Goal: Task Accomplishment & Management: Manage account settings

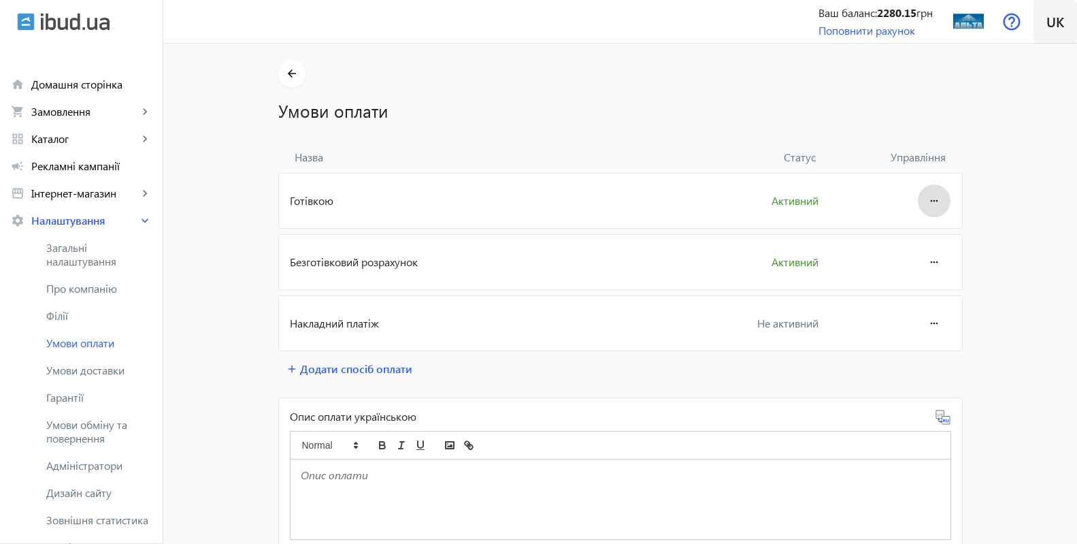
scroll to position [172, 0]
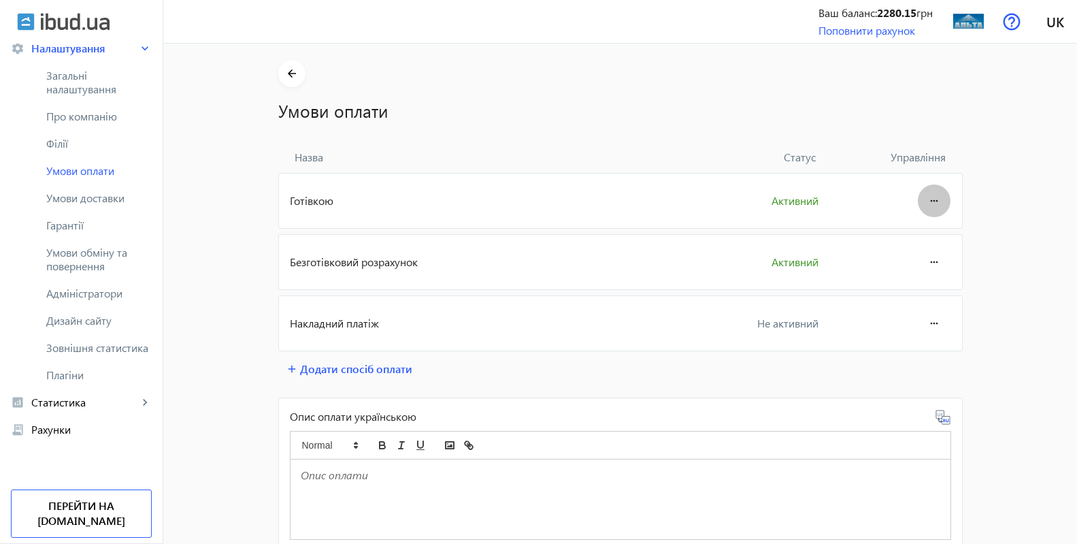
click at [930, 202] on mat-icon "more_horiz" at bounding box center [934, 200] width 16 height 33
click at [913, 240] on span "Редагувати" at bounding box center [907, 238] width 54 height 11
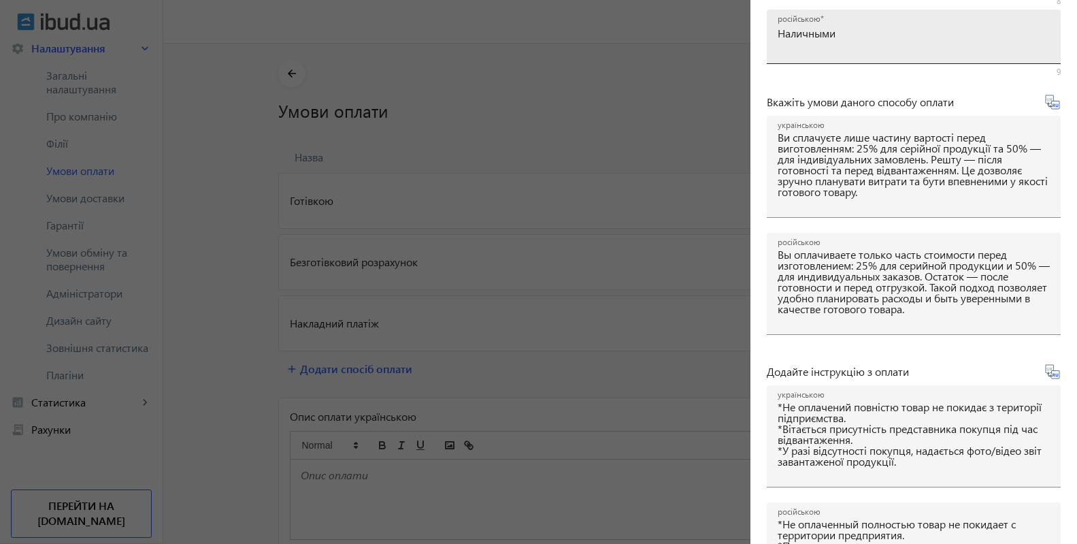
scroll to position [140, 0]
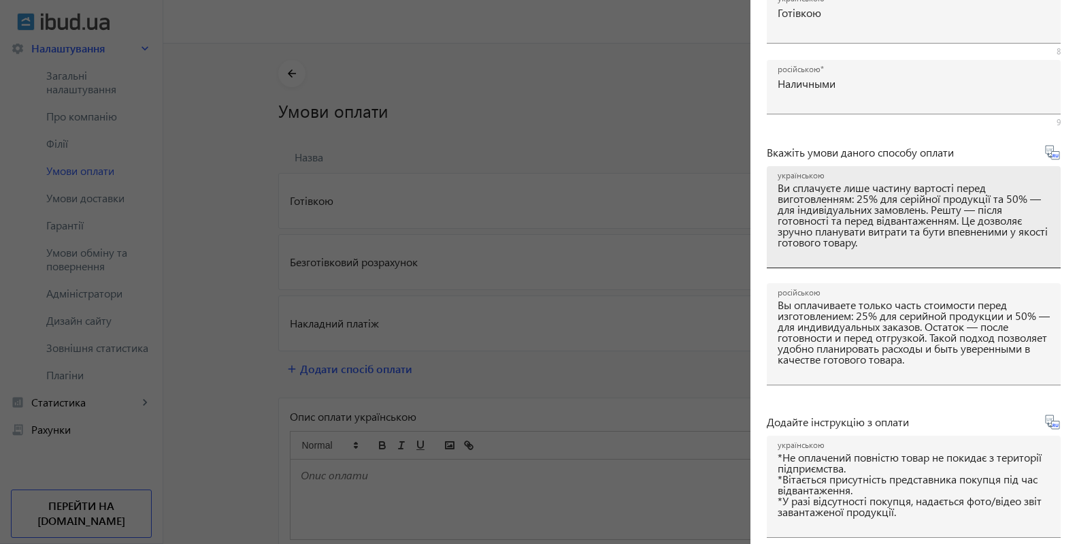
click at [777, 189] on div "українською Ви сплачуєте лише частину вартості перед виготовленням: 25% для сер…" at bounding box center [914, 217] width 294 height 102
drag, startPoint x: 780, startPoint y: 189, endPoint x: 925, endPoint y: 246, distance: 155.8
click at [937, 258] on textarea "Ви сплачуєте лише частину вартості перед виготовленням: 25% для серійної продук…" at bounding box center [914, 222] width 272 height 80
paste textarea "ід час оформлення замовлення: 25% — для серійної продукції та 50% — для індивід…"
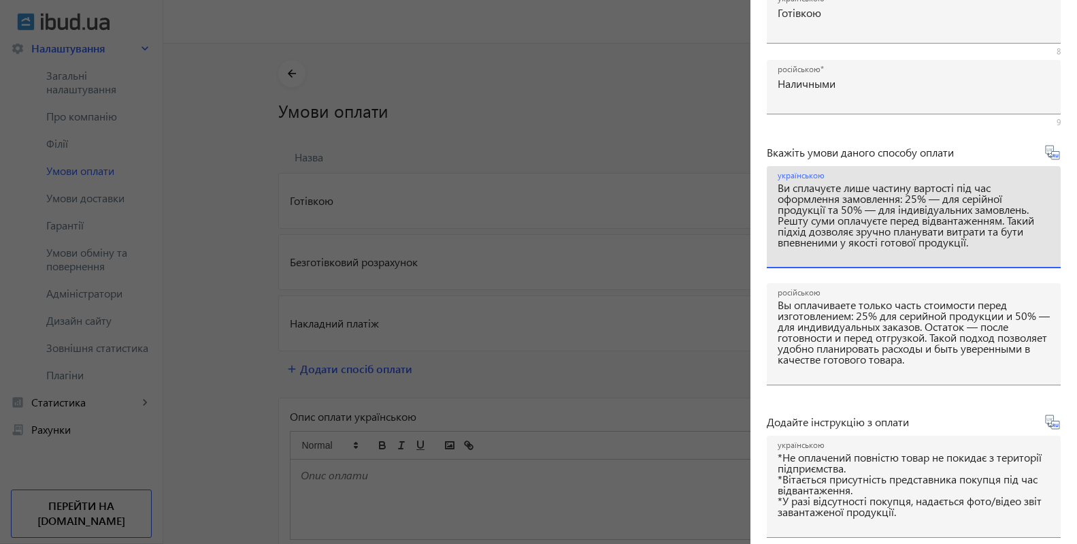
type textarea "Ви сплачуєте лише частину вартості під час оформлення замовлення: 25% — для сер…"
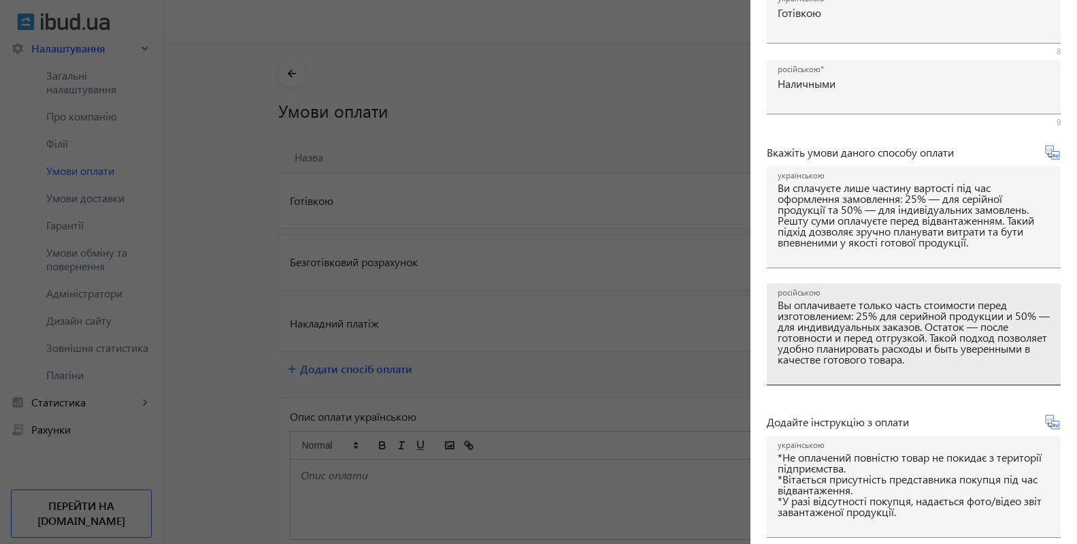
drag, startPoint x: 777, startPoint y: 306, endPoint x: 991, endPoint y: 338, distance: 216.8
click at [991, 338] on div "російською Вы оплачиваете только часть стоимости перед изготовлением: 25% для с…" at bounding box center [914, 334] width 294 height 102
drag, startPoint x: 989, startPoint y: 360, endPoint x: 758, endPoint y: 304, distance: 238.2
click at [778, 304] on textarea "Вы оплачиваете только часть стоимости перед изготовлением: 25% для серийной про…" at bounding box center [914, 339] width 272 height 80
paste textarea "ри оформлении заказа: 25% — для серийной продукции и 50% — для индивидуальных з…"
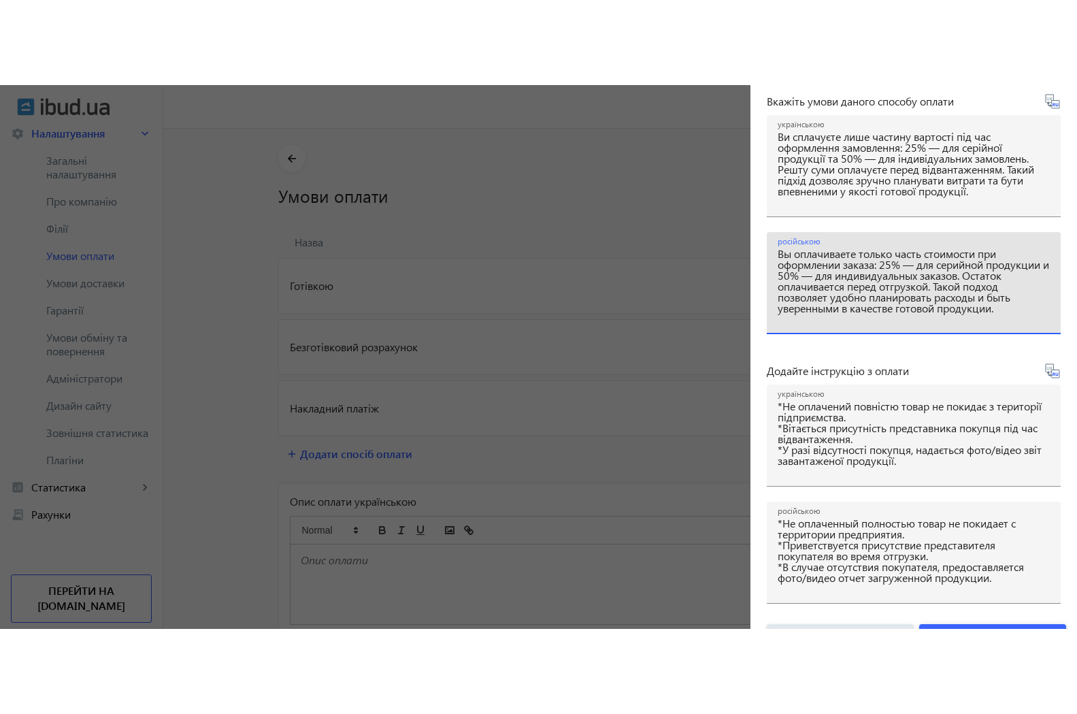
scroll to position [312, 0]
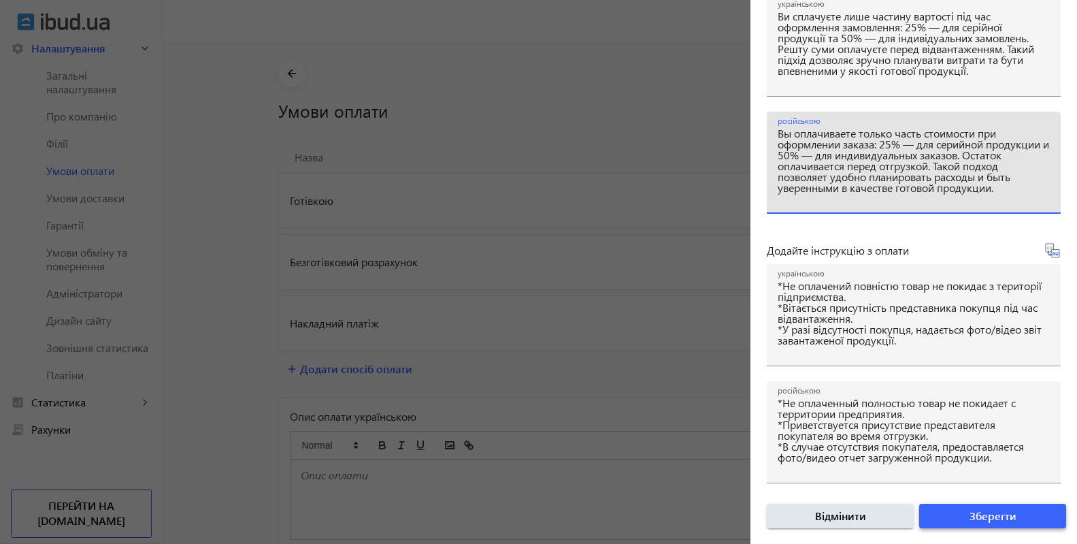
type textarea "Вы оплачиваете только часть стоимости при оформлении заказа: 25% — для серийной…"
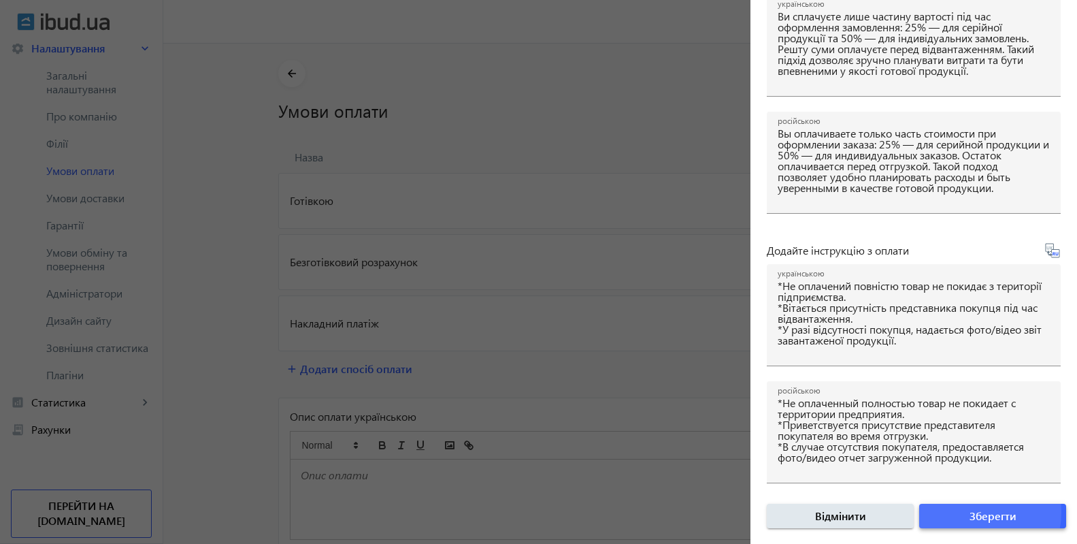
click at [960, 511] on span "submit" at bounding box center [993, 516] width 147 height 33
click at [960, 510] on span "submit" at bounding box center [993, 516] width 147 height 33
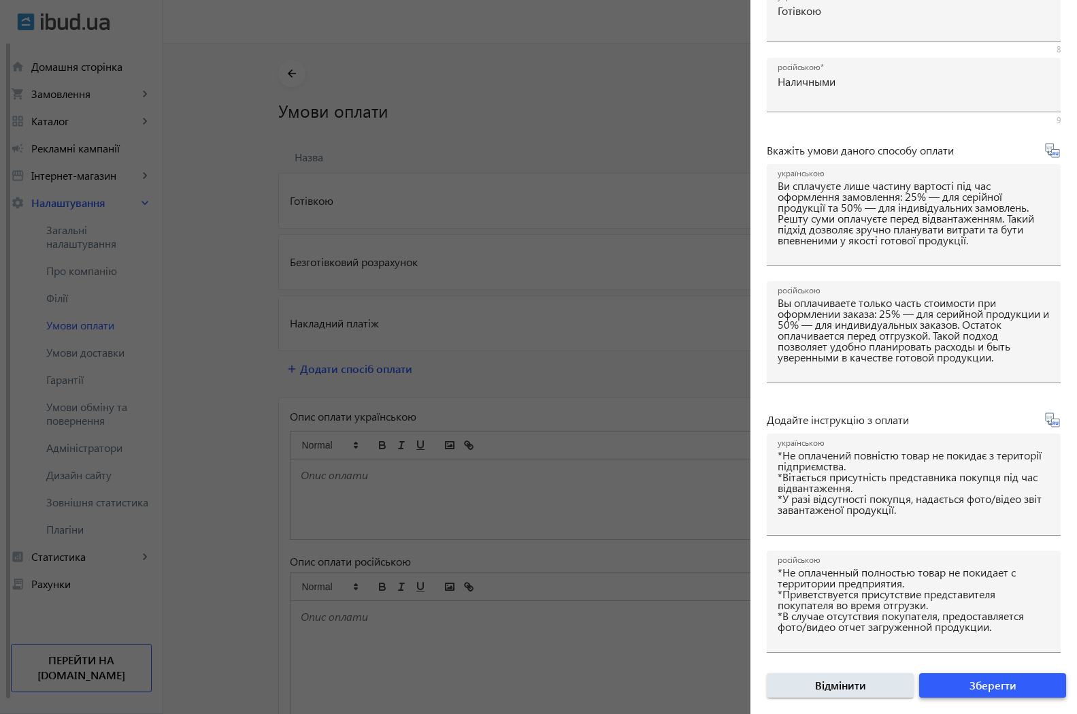
scroll to position [142, 0]
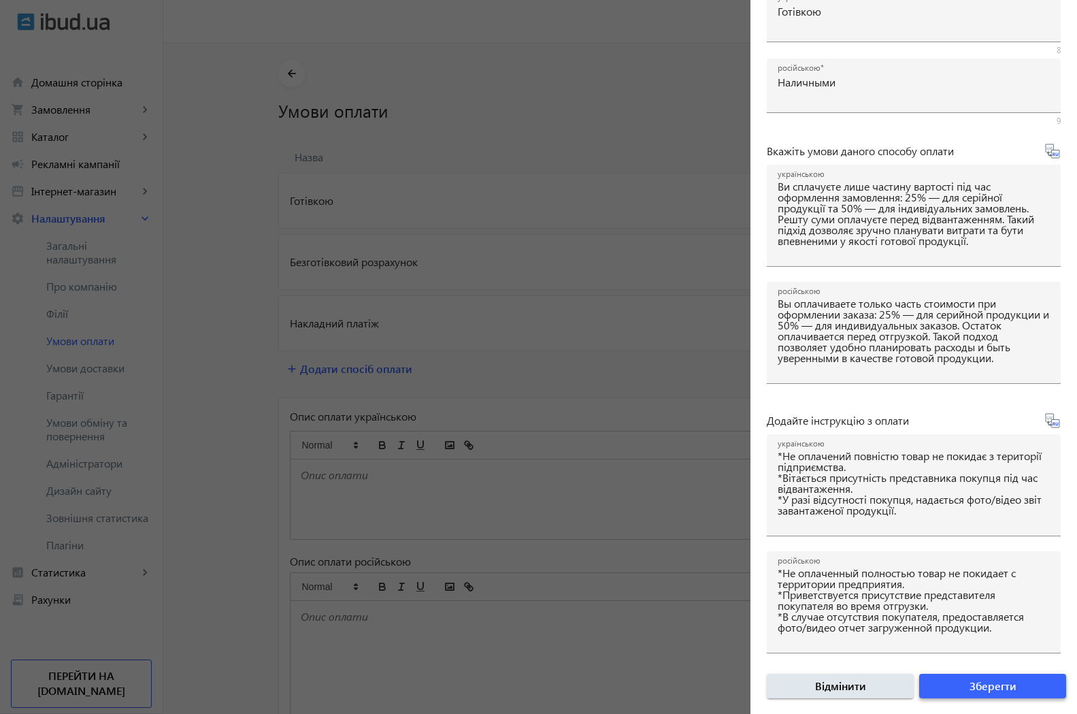
click at [984, 543] on span "Зберегти" at bounding box center [993, 686] width 47 height 15
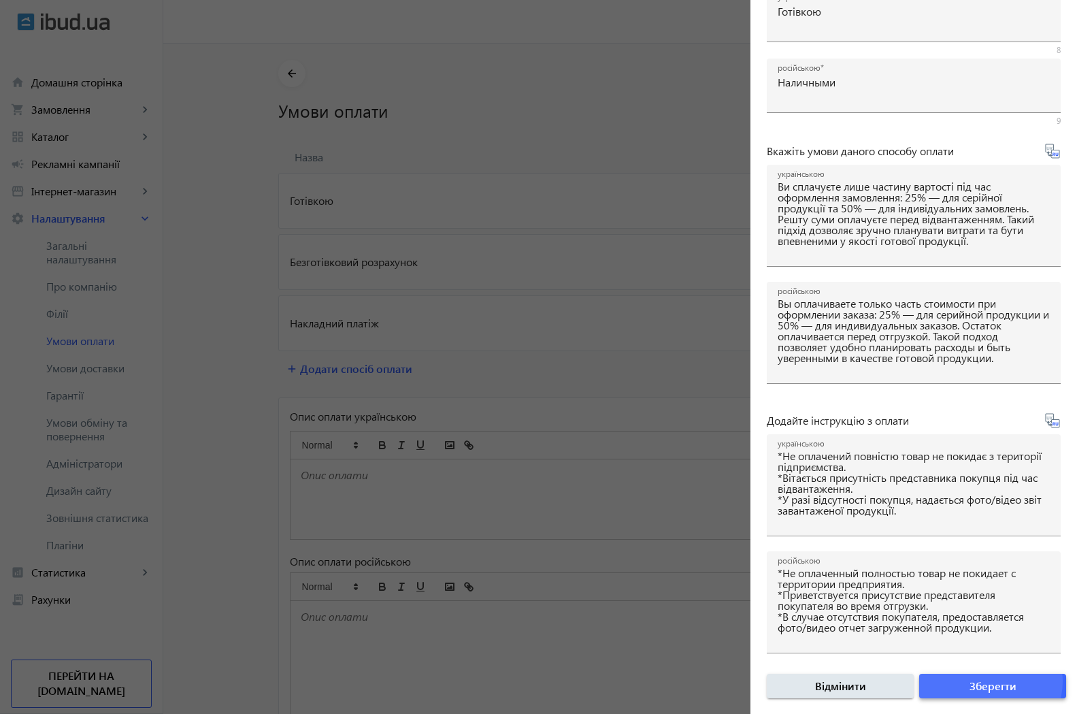
click at [984, 543] on span "Зберегти" at bounding box center [993, 686] width 47 height 15
click at [982, 543] on span "Зберегти" at bounding box center [993, 686] width 47 height 15
click at [980, 543] on span "Зберегти" at bounding box center [993, 686] width 47 height 15
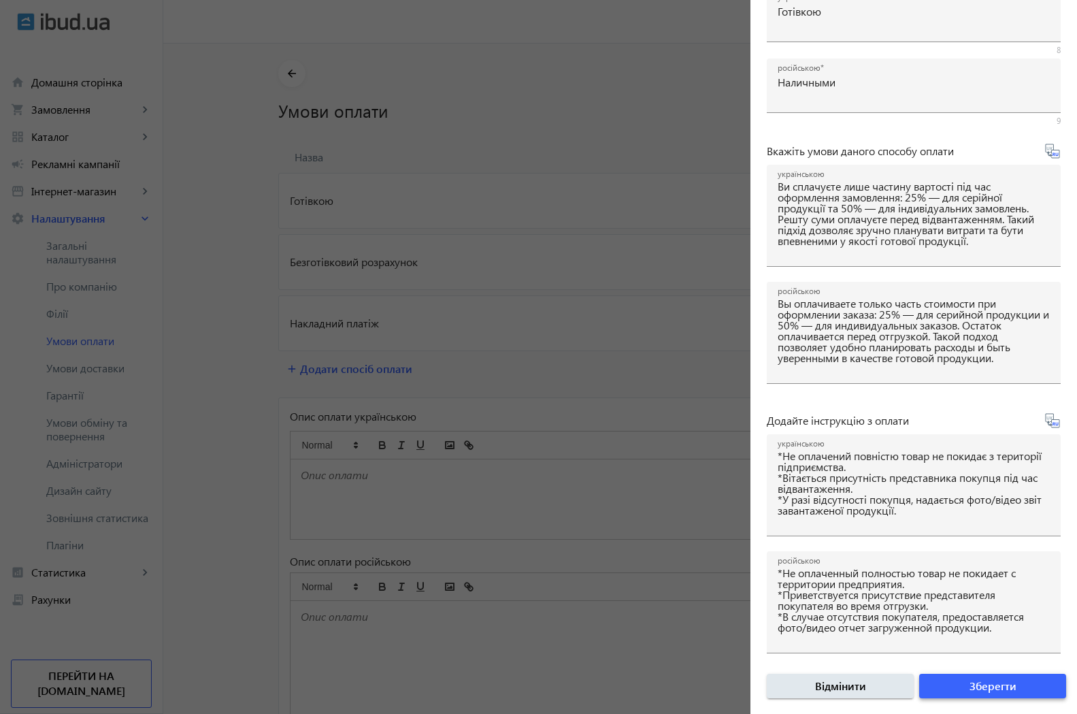
click at [980, 543] on span "Зберегти" at bounding box center [993, 686] width 47 height 15
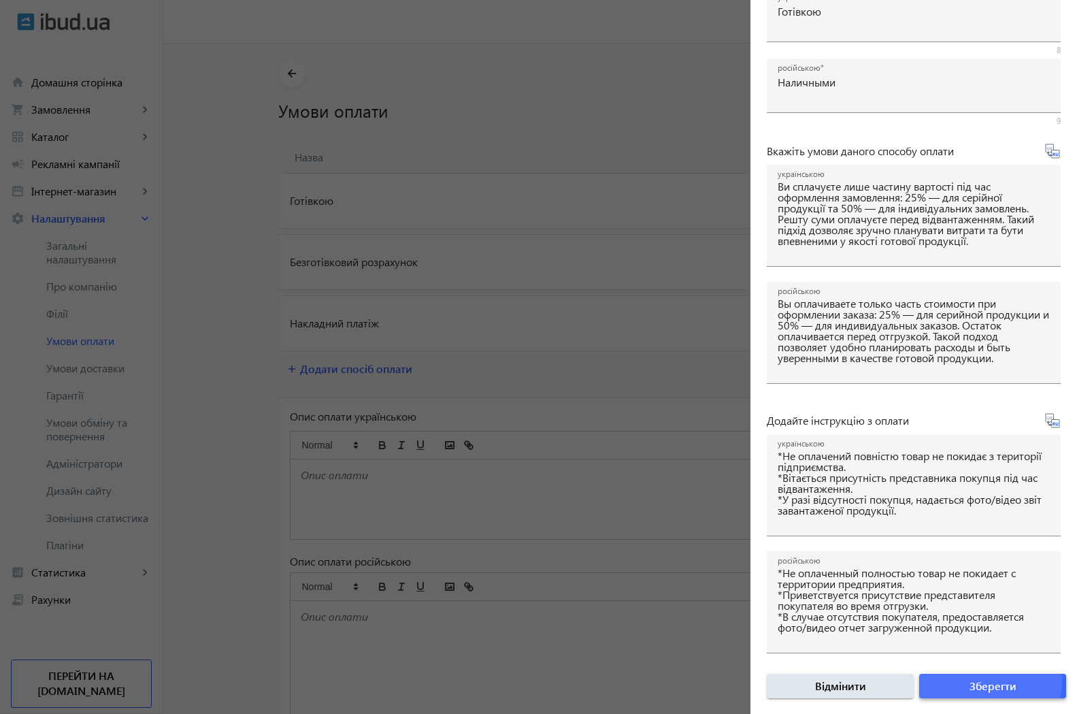
click at [980, 543] on span "Зберегти" at bounding box center [993, 686] width 47 height 15
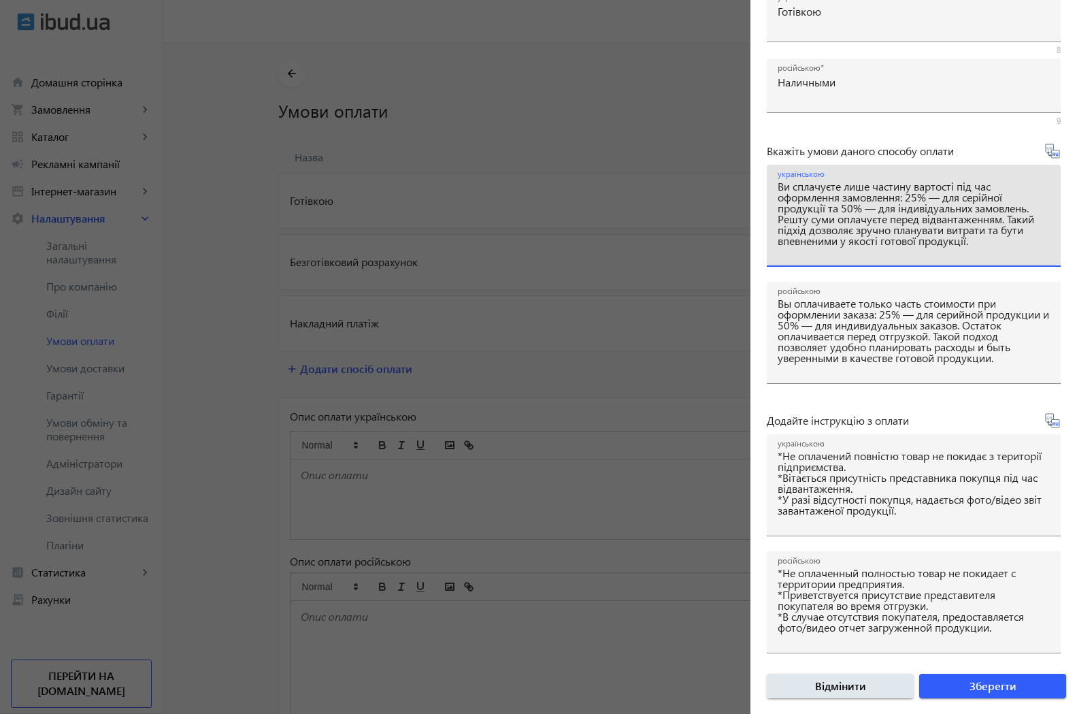
click at [798, 261] on textarea "Ви сплачуєте лише частину вартості під час оформлення замовлення: 25% — для сер…" at bounding box center [914, 221] width 272 height 80
click at [941, 129] on form "Активний Назва українською Готівкою 8 російською Наличными 9 Вкажіть умови дано…" at bounding box center [914, 321] width 327 height 785
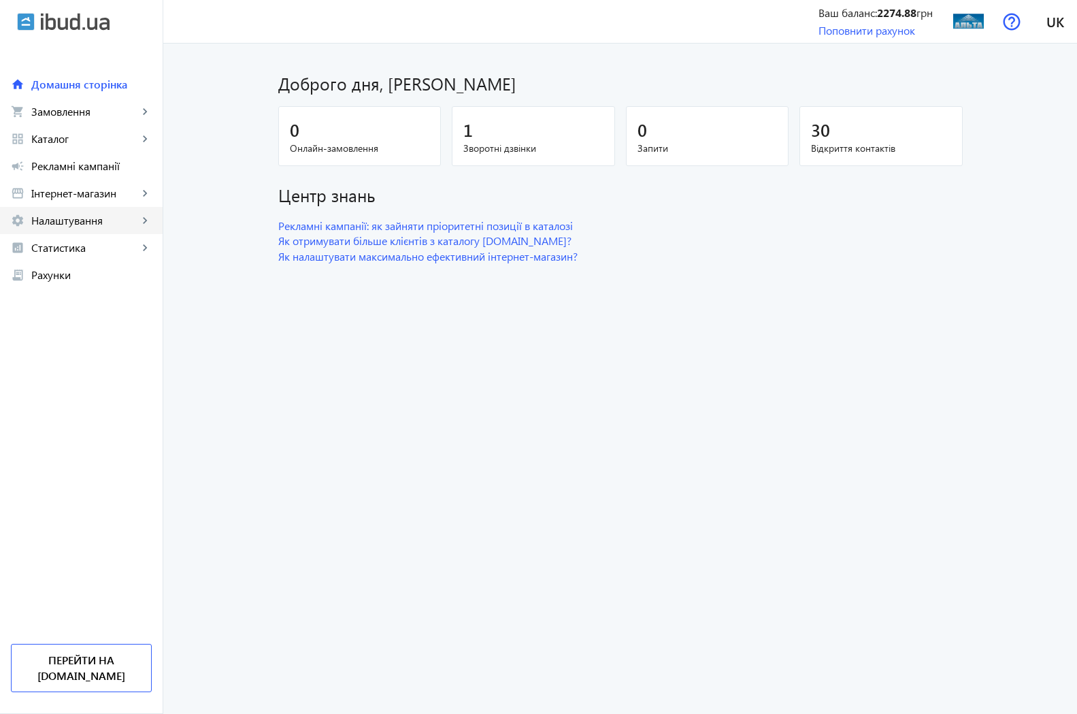
click at [69, 210] on link "settings Налаштування keyboard_arrow_right" at bounding box center [81, 220] width 163 height 27
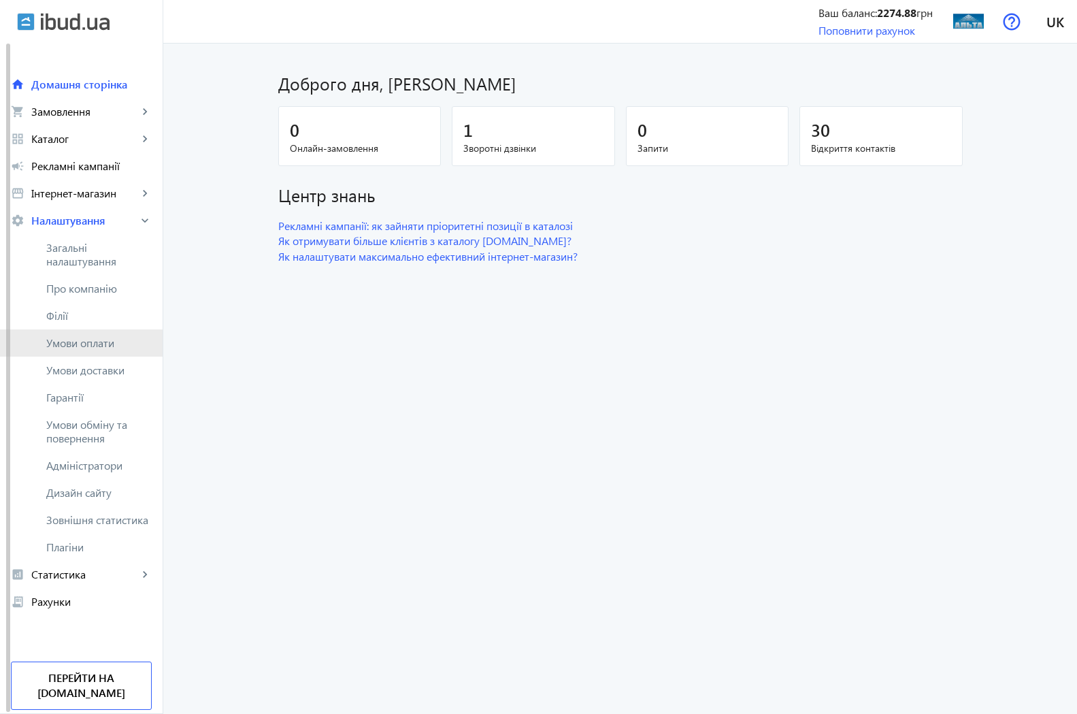
click at [103, 344] on span "Умови оплати" at bounding box center [99, 343] width 106 height 14
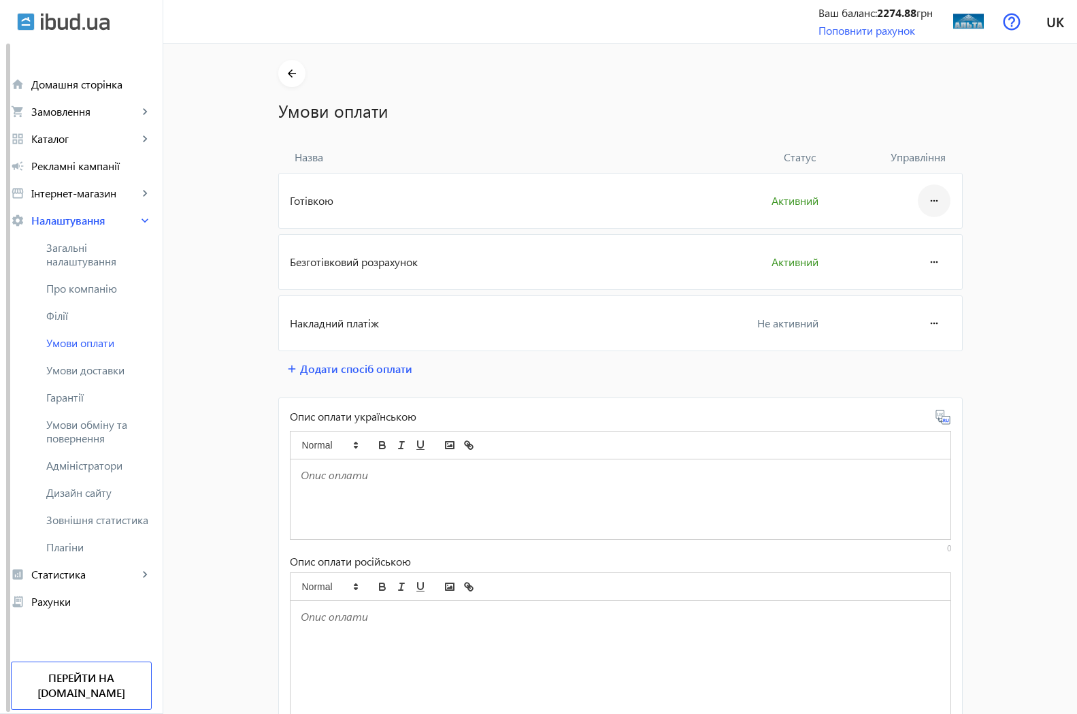
click at [931, 204] on mat-icon "more_horiz" at bounding box center [934, 200] width 16 height 33
click at [900, 240] on span "Редагувати" at bounding box center [907, 238] width 54 height 11
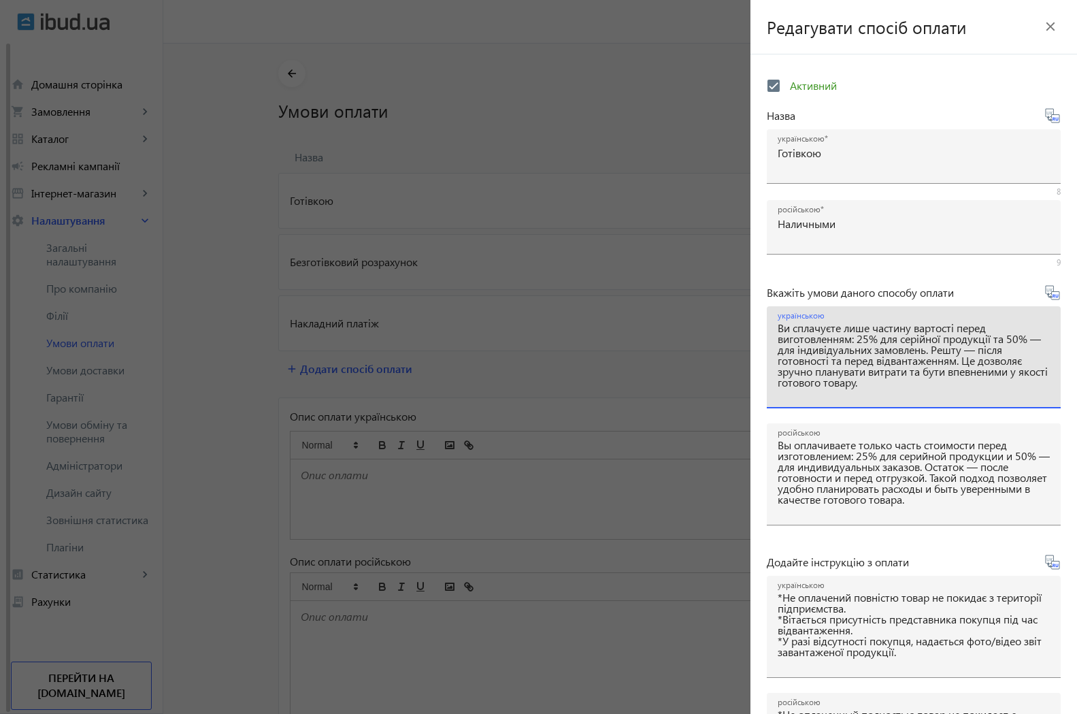
drag, startPoint x: 779, startPoint y: 330, endPoint x: 954, endPoint y: 400, distance: 188.2
click at [954, 400] on textarea "Ви сплачуєте лише частину вартості перед виготовленням: 25% для серійної продук…" at bounding box center [914, 363] width 272 height 80
paste textarea "ід час оформлення замовлення: 25% — для серійної продукції та 50% — для індивід…"
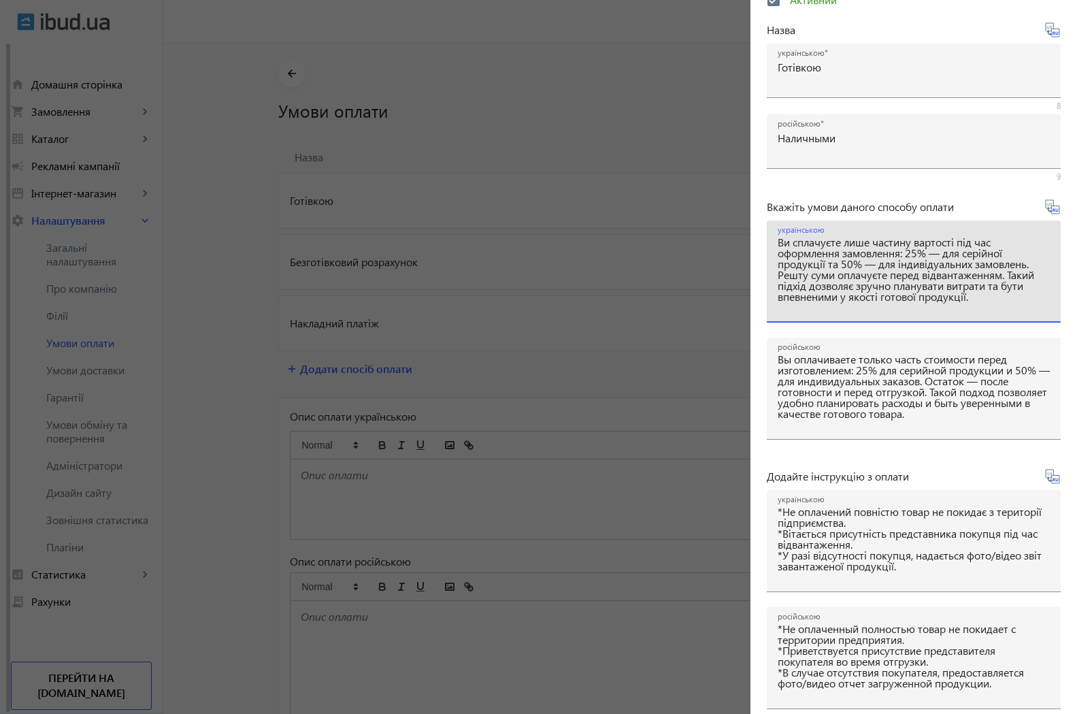
type textarea "Ви сплачуєте лише частину вартості під час оформлення замовлення: 25% — для сер…"
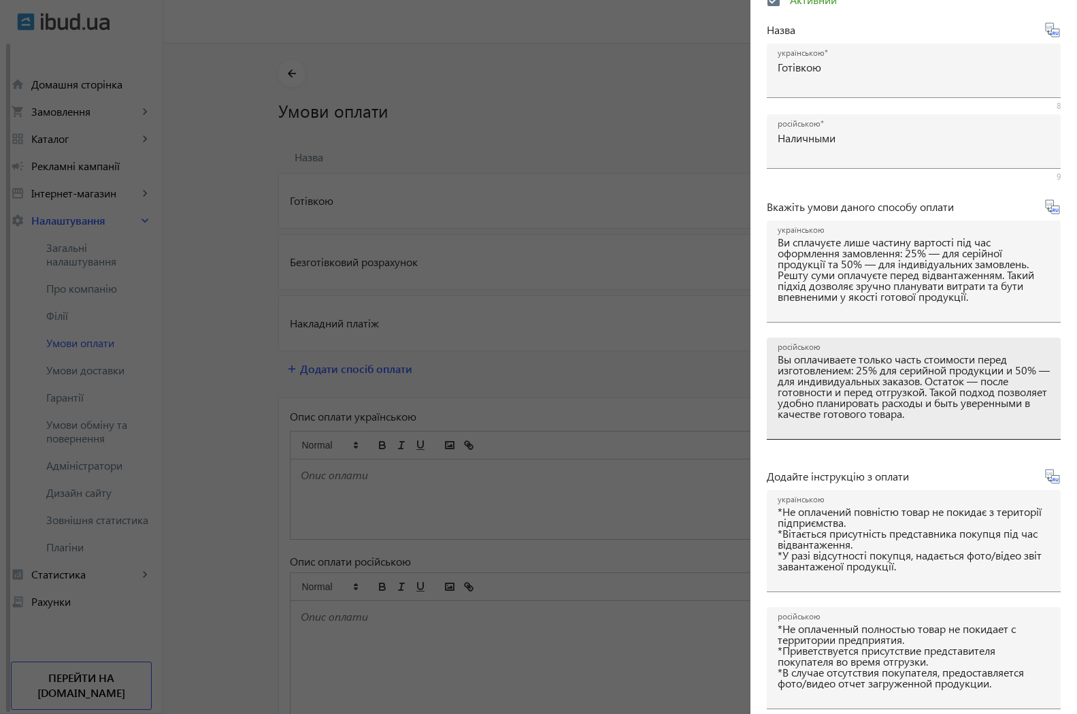
drag, startPoint x: 775, startPoint y: 362, endPoint x: 975, endPoint y: 406, distance: 204.9
click at [975, 406] on div "російською Вы оплачиваете только часть стоимости перед изготовлением: 25% для с…" at bounding box center [914, 389] width 294 height 102
drag, startPoint x: 988, startPoint y: 414, endPoint x: 768, endPoint y: 359, distance: 226.5
click at [778, 359] on textarea "Вы оплачиваете только часть стоимости перед изготовлением: 25% для серийной про…" at bounding box center [914, 394] width 272 height 80
paste textarea "ри оформлении заказа: 25% — для серийной продукции и 50% — для индивидуальных з…"
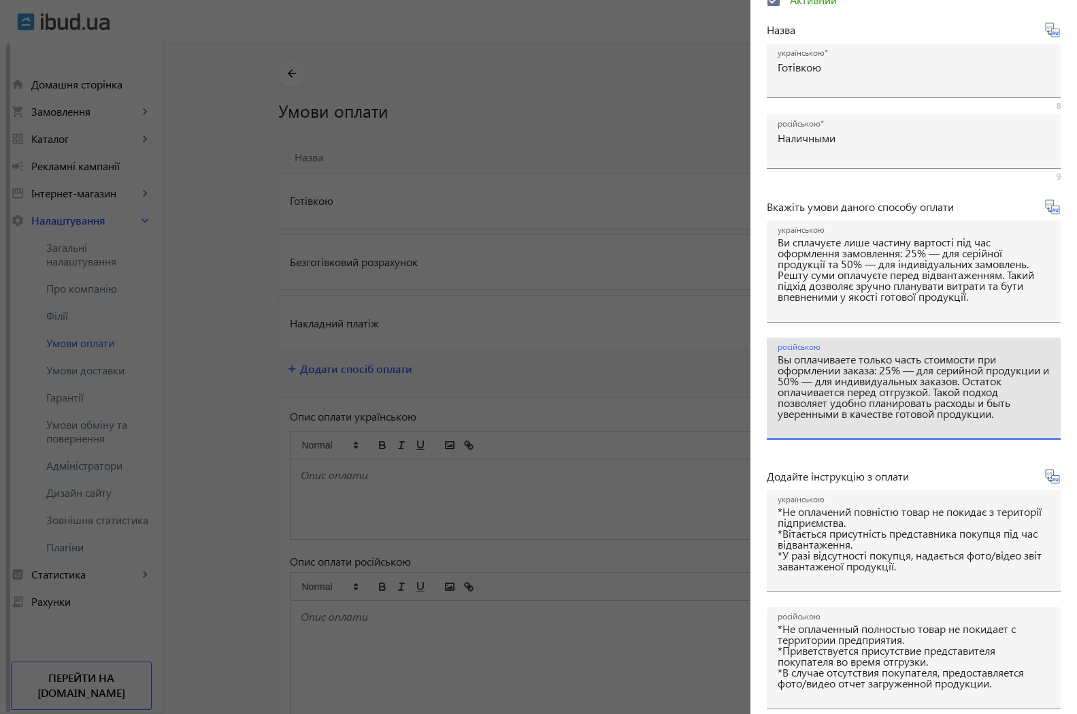
type textarea "Вы оплачиваете только часть стоимости при оформлении заказа: 25% — для серийной…"
click at [1054, 365] on form "Активний Назва українською Готівкою 8 російською Наличными 9 Вкажіть умови дано…" at bounding box center [914, 377] width 327 height 785
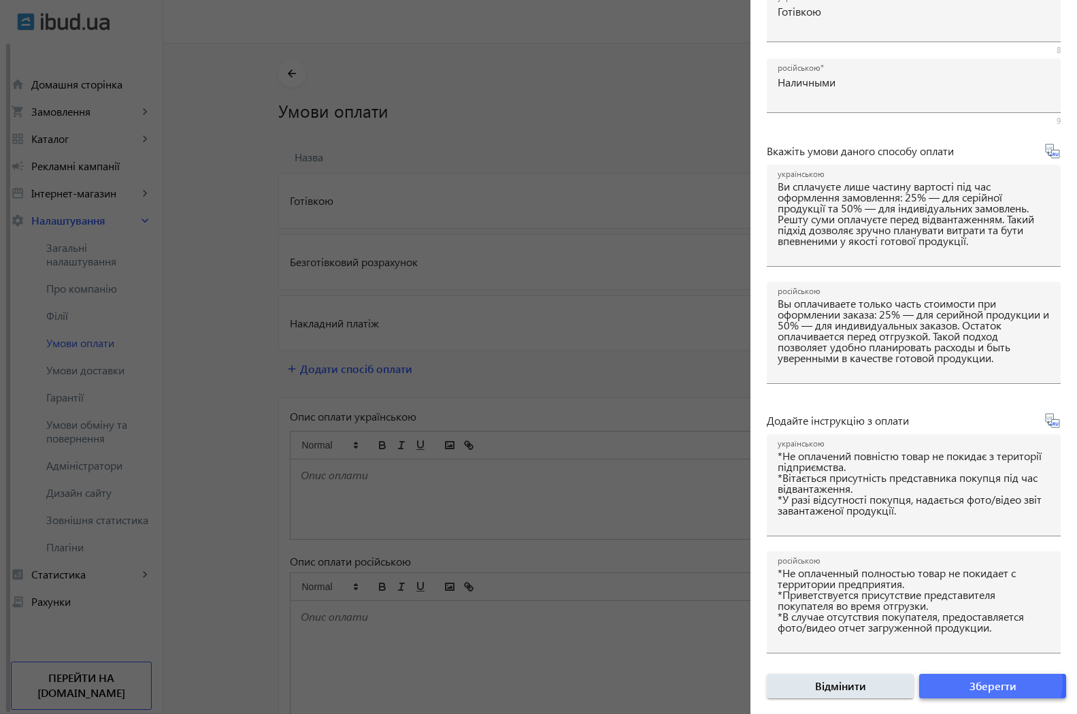
click at [984, 680] on span "Зберегти" at bounding box center [993, 686] width 47 height 15
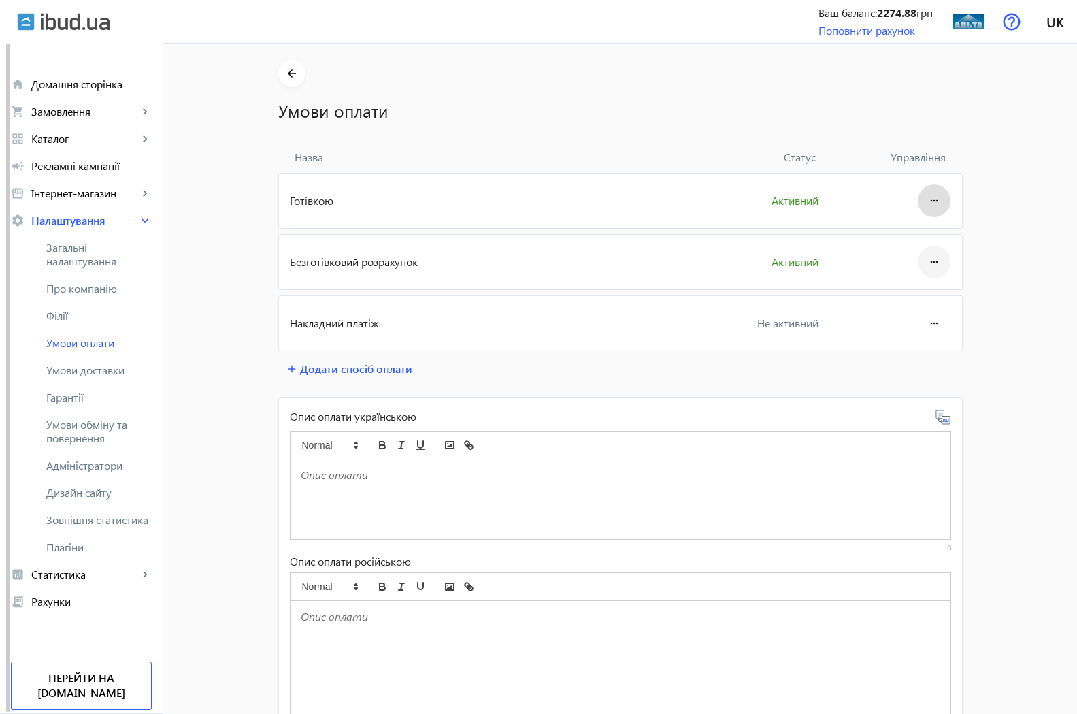
click at [930, 260] on mat-icon "more_horiz" at bounding box center [934, 262] width 16 height 33
click at [918, 303] on span "Редагувати" at bounding box center [907, 300] width 54 height 11
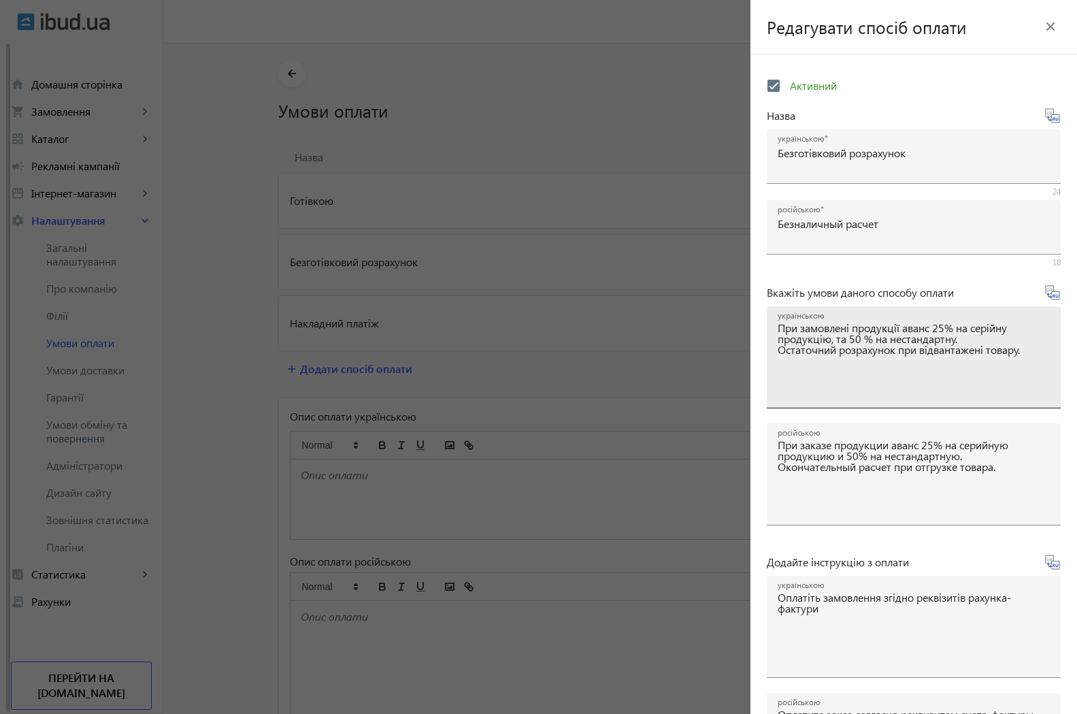
drag, startPoint x: 777, startPoint y: 327, endPoint x: 1051, endPoint y: 366, distance: 277.1
click at [1051, 366] on div "українською При замовлені продукції аванс 25% на серійну продукцію, та 50 % на …" at bounding box center [914, 357] width 294 height 102
drag, startPoint x: 1030, startPoint y: 353, endPoint x: 765, endPoint y: 329, distance: 265.8
click at [778, 329] on textarea "При замовлені продукції аванс 25% на серійну продукцію, та 50 % на нестандартну…" at bounding box center [914, 363] width 272 height 80
paste textarea "и також приймаємо оплату за безготівковим розрахунком на тих самих умовах: пере…"
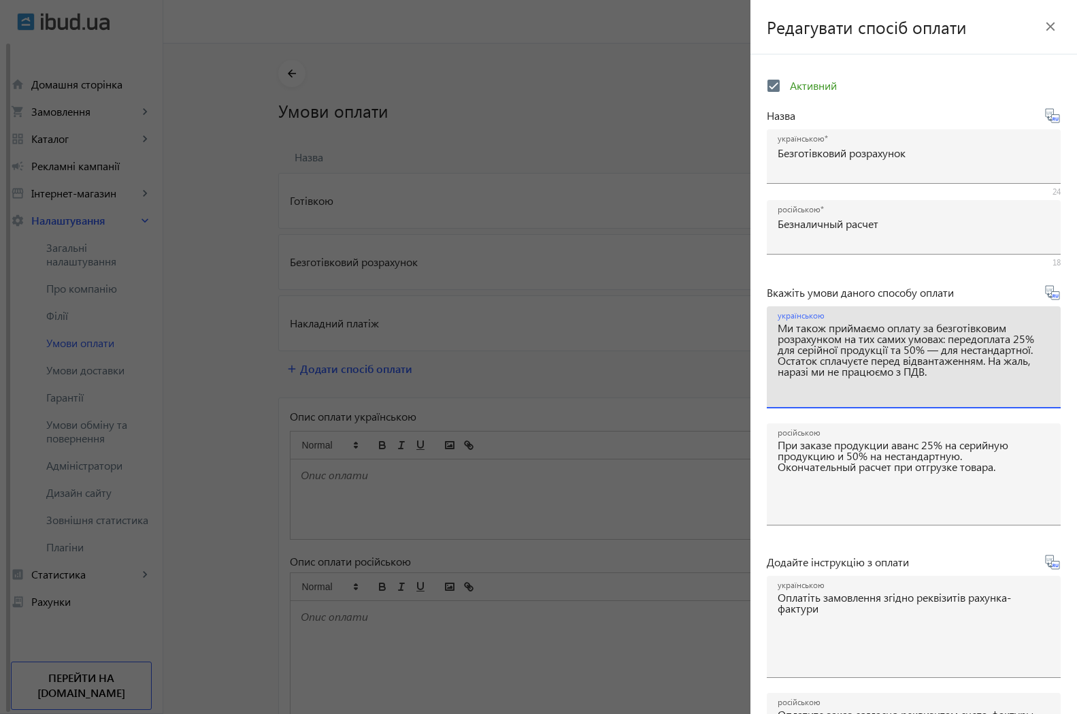
click at [866, 400] on textarea "Ми також приймаємо оплату за безготівковим розрахунком на тих самих умовах: пер…" at bounding box center [914, 363] width 272 height 80
type textarea "Ми також приймаємо оплату за безготівковим розрахунком на тих самих умовах: пер…"
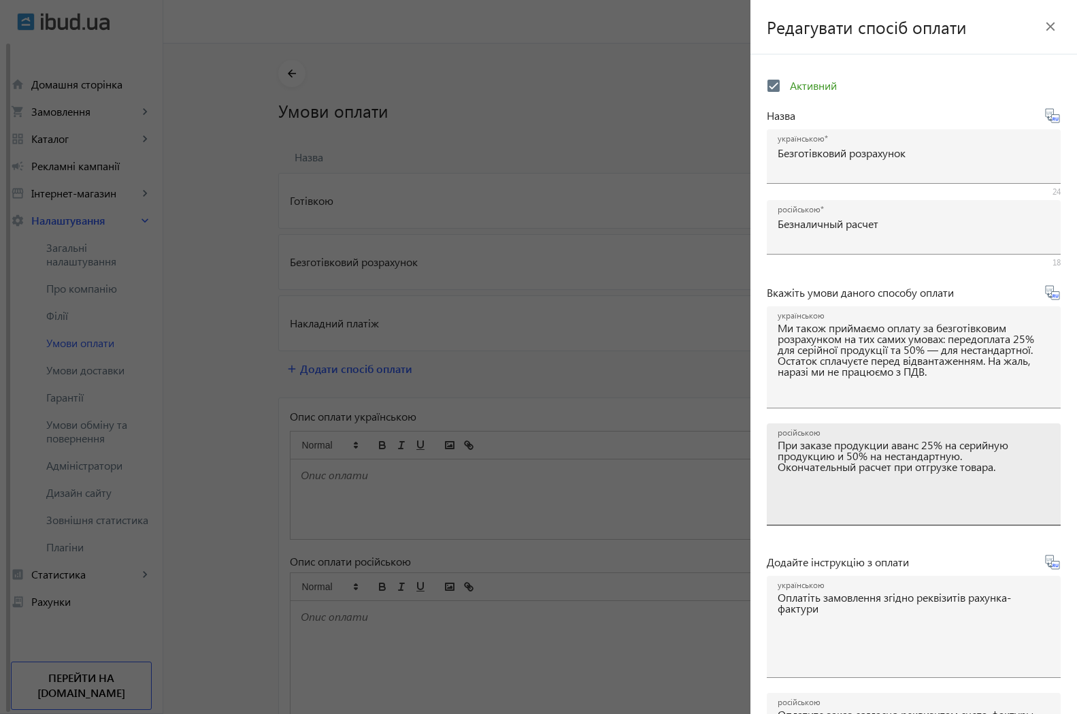
drag, startPoint x: 777, startPoint y: 447, endPoint x: 959, endPoint y: 468, distance: 183.7
click at [959, 468] on div "російською При заказе продукции аванс 25% на серийную продукцию и 50% на нестан…" at bounding box center [914, 474] width 294 height 102
drag, startPoint x: 1011, startPoint y: 472, endPoint x: 785, endPoint y: 449, distance: 227.2
click at [778, 440] on textarea "При заказе продукции аванс 25% на серийную продукцию и 50% на нестандартную. Ок…" at bounding box center [914, 480] width 272 height 80
paste textarea "ы также принимаем оплату по безналичному расчету на тех же условиях: предоплата…"
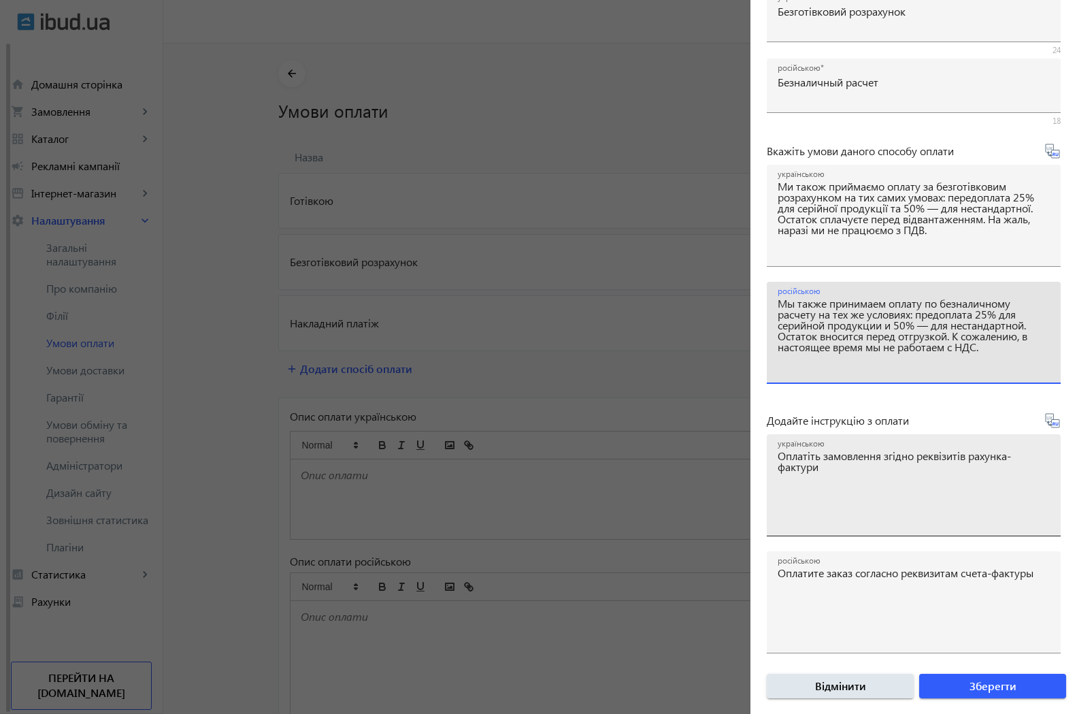
type textarea "Мы также принимаем оплату по безналичному расчету на тех же условиях: предоплат…"
click at [909, 506] on textarea "українською" at bounding box center [914, 491] width 272 height 80
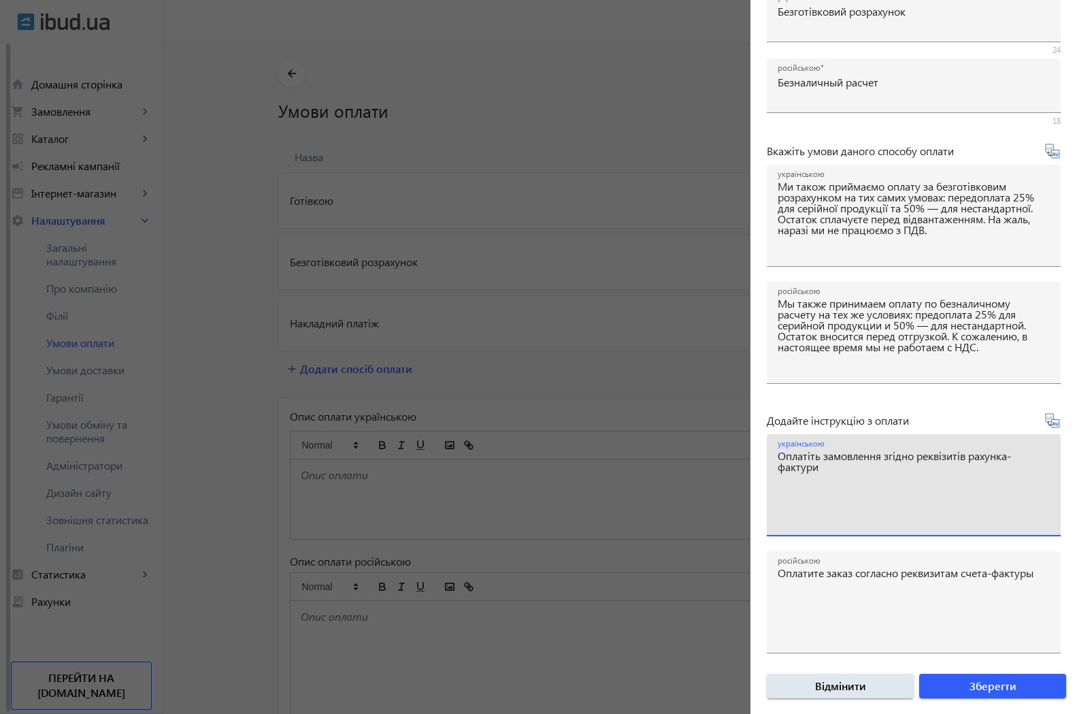
drag, startPoint x: 828, startPoint y: 467, endPoint x: 818, endPoint y: 467, distance: 9.5
click at [818, 467] on textarea "українською" at bounding box center [914, 491] width 272 height 80
click at [976, 687] on span "Зберегти" at bounding box center [993, 686] width 47 height 15
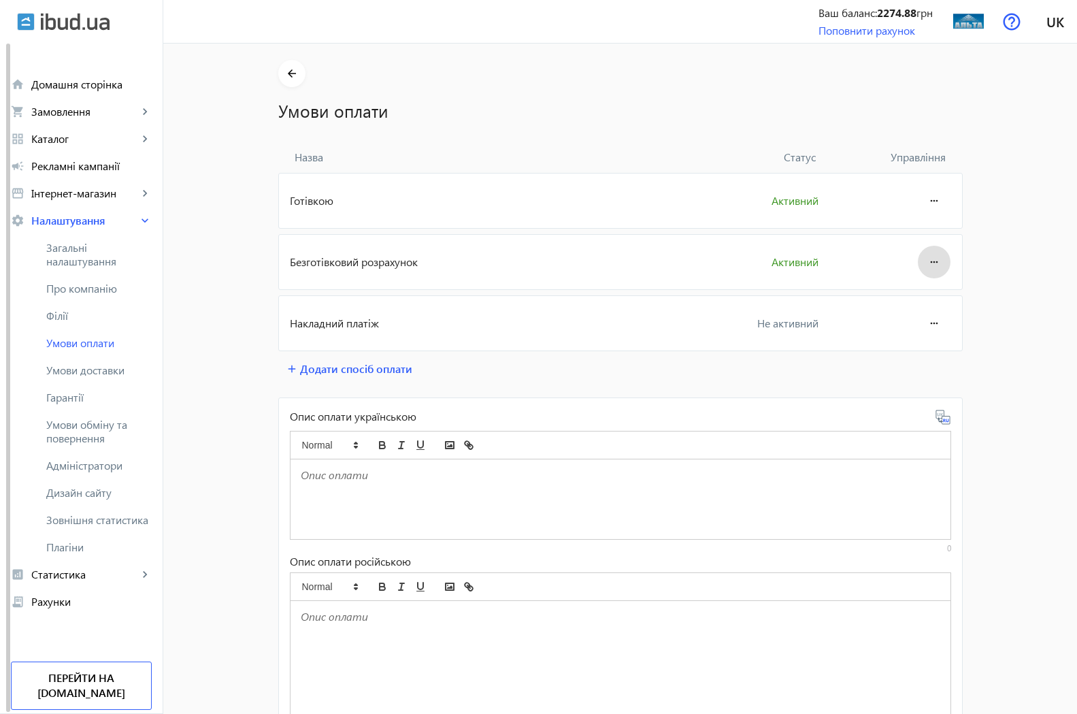
click at [926, 260] on mat-icon "more_horiz" at bounding box center [934, 262] width 16 height 33
click at [924, 260] on div at bounding box center [538, 357] width 1077 height 714
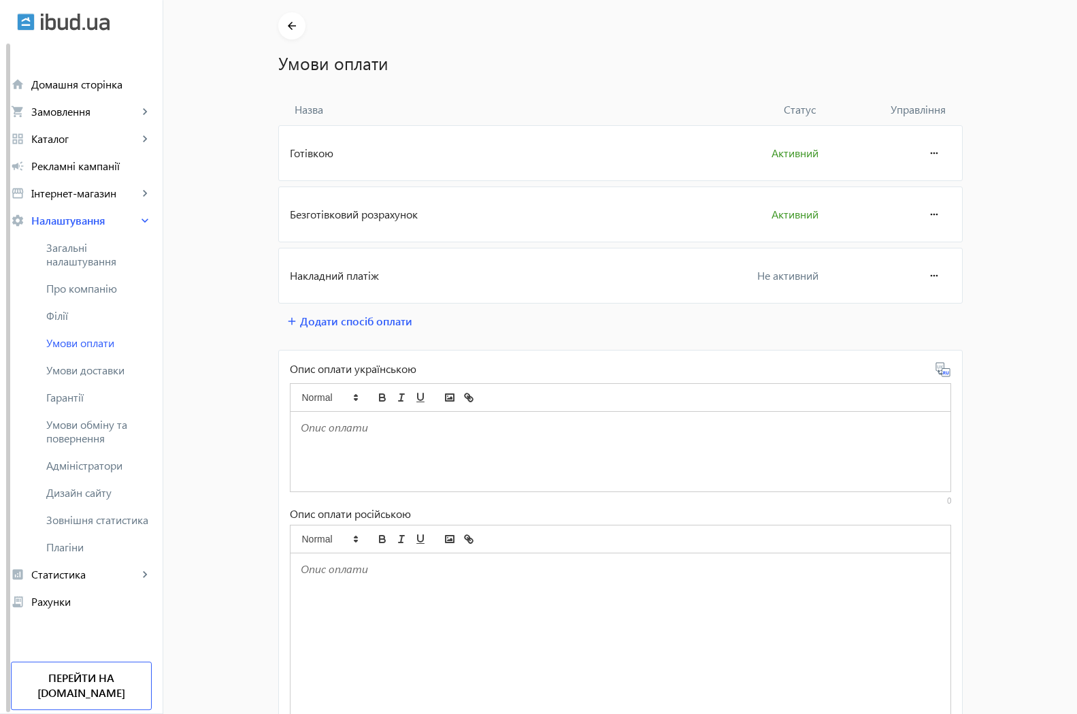
scroll to position [69, 0]
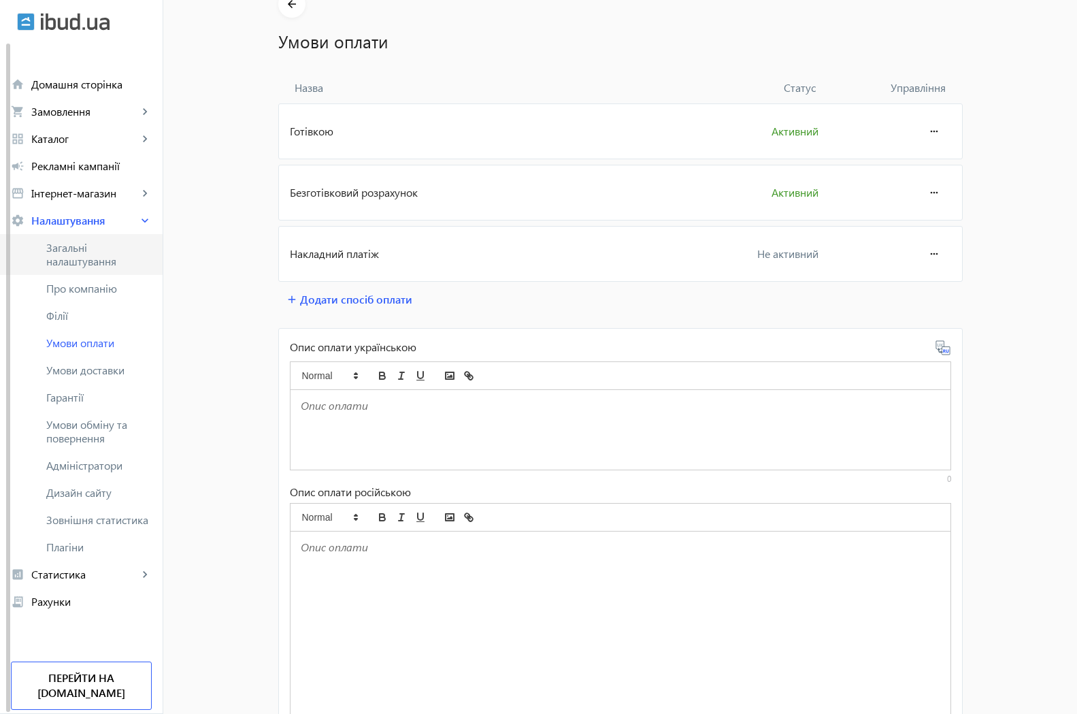
click at [63, 255] on span "Загальні налаштування" at bounding box center [99, 254] width 106 height 27
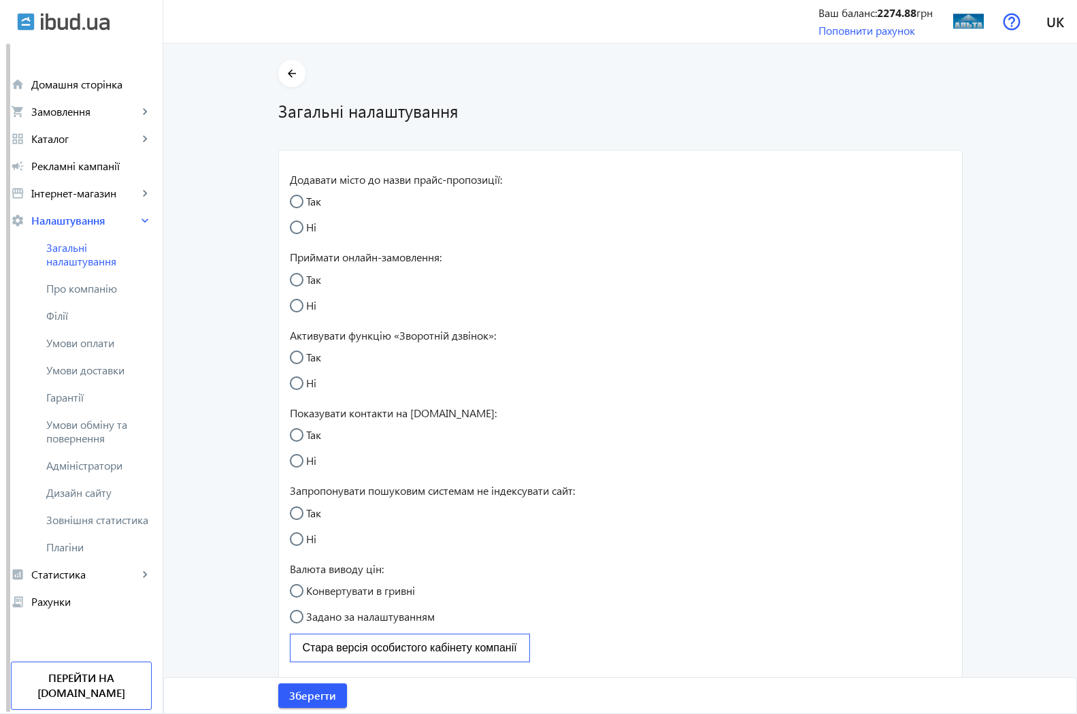
radio input "true"
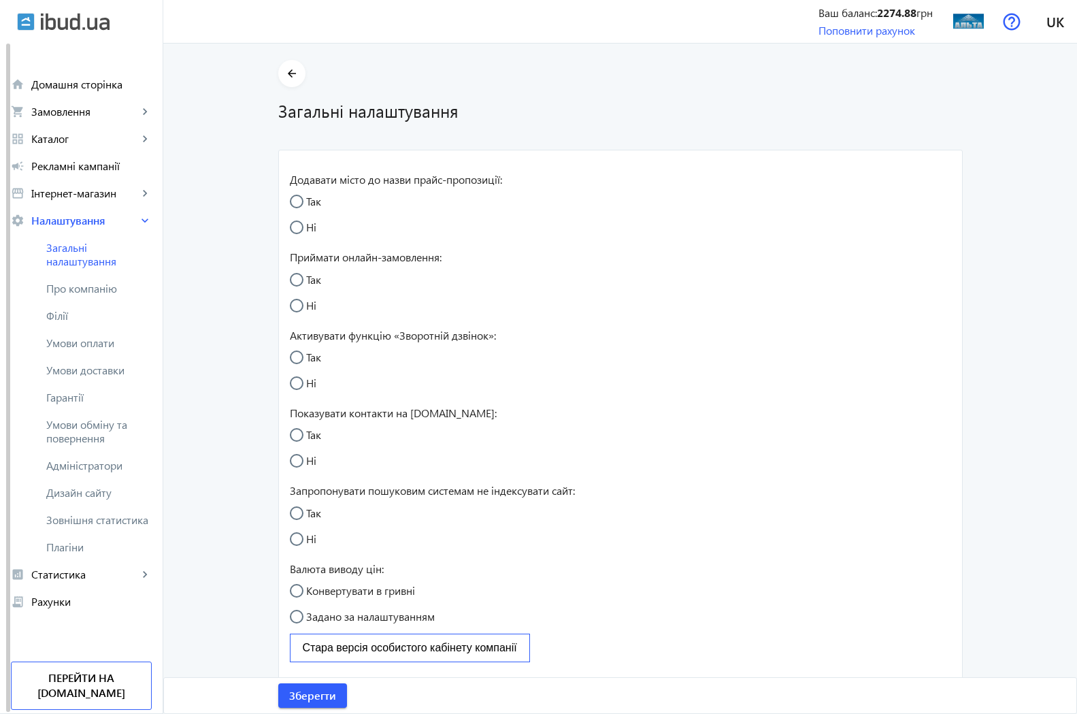
radio input "true"
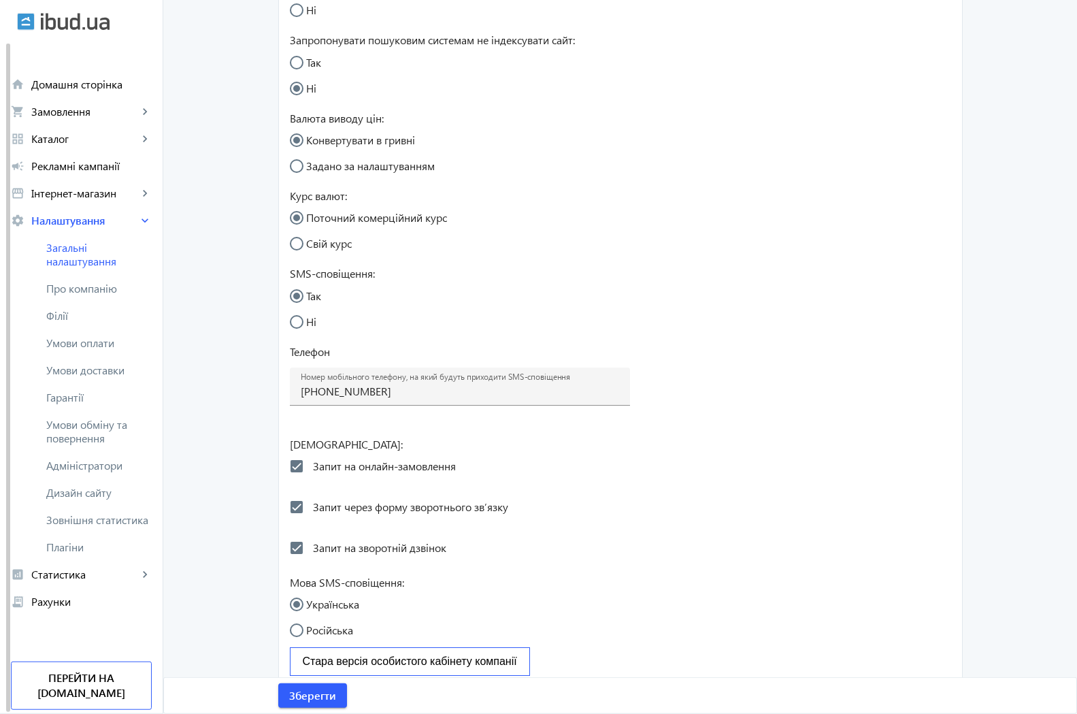
scroll to position [476, 0]
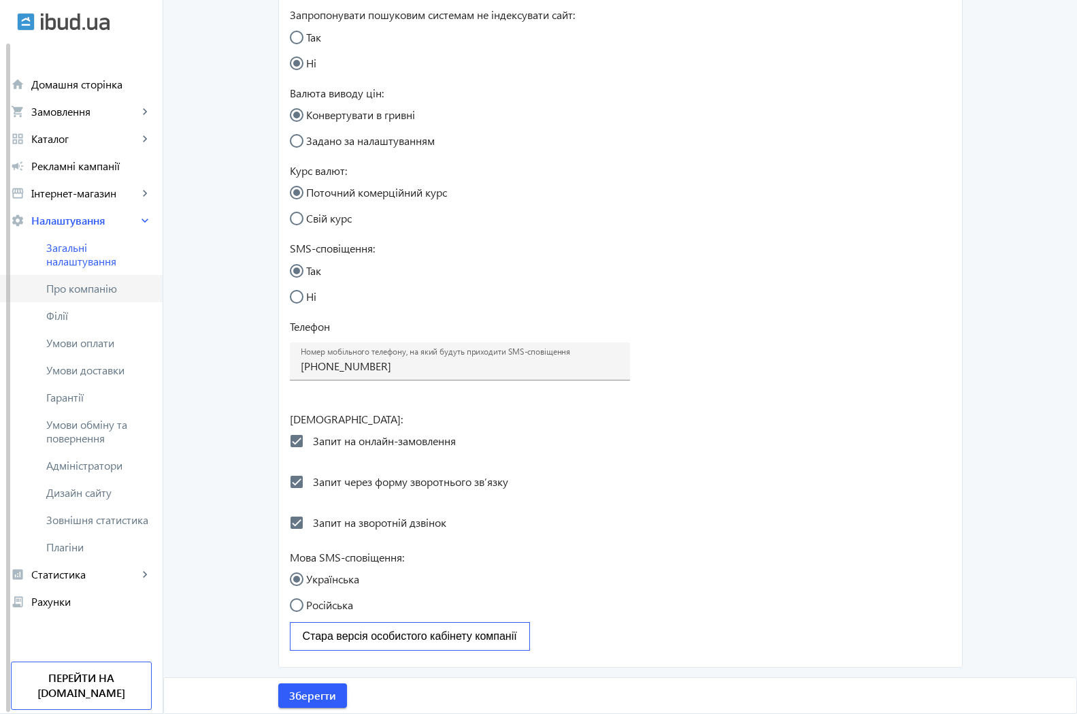
click at [101, 285] on span "Про компанію" at bounding box center [99, 289] width 106 height 14
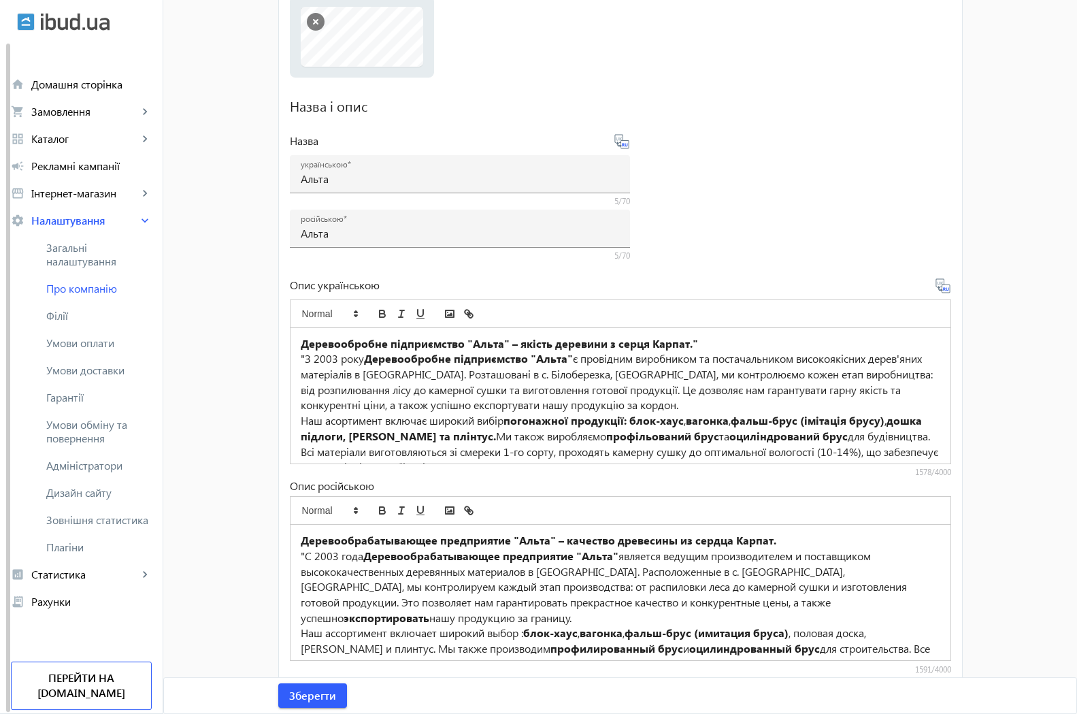
scroll to position [265, 0]
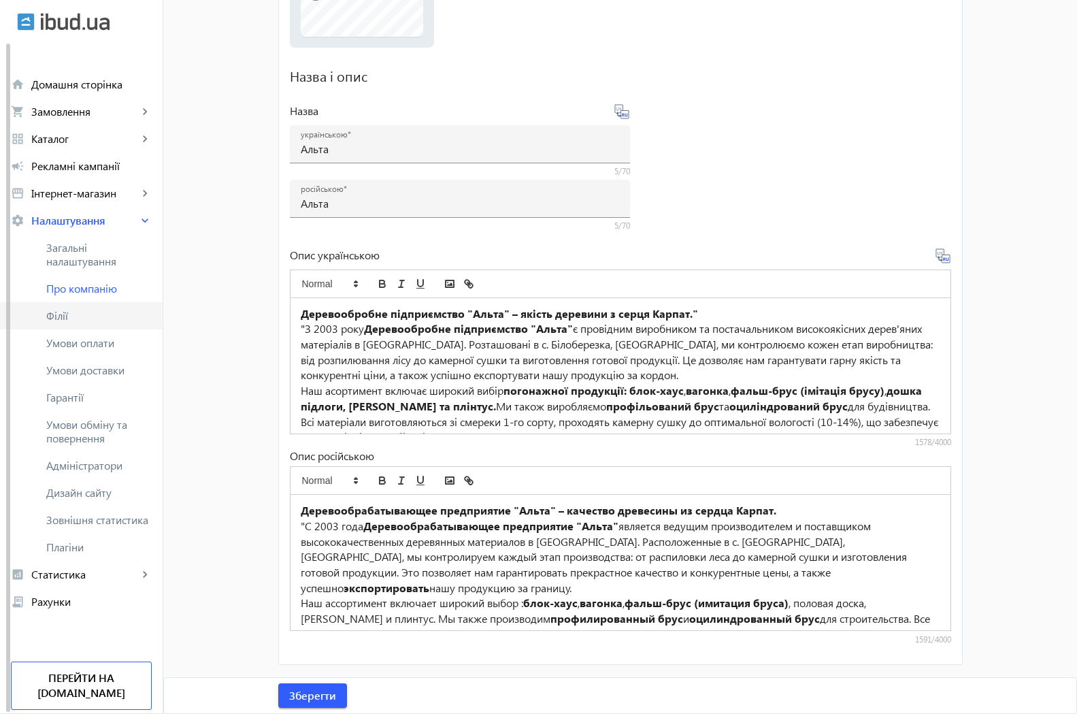
click at [79, 318] on span "Філії" at bounding box center [99, 316] width 106 height 14
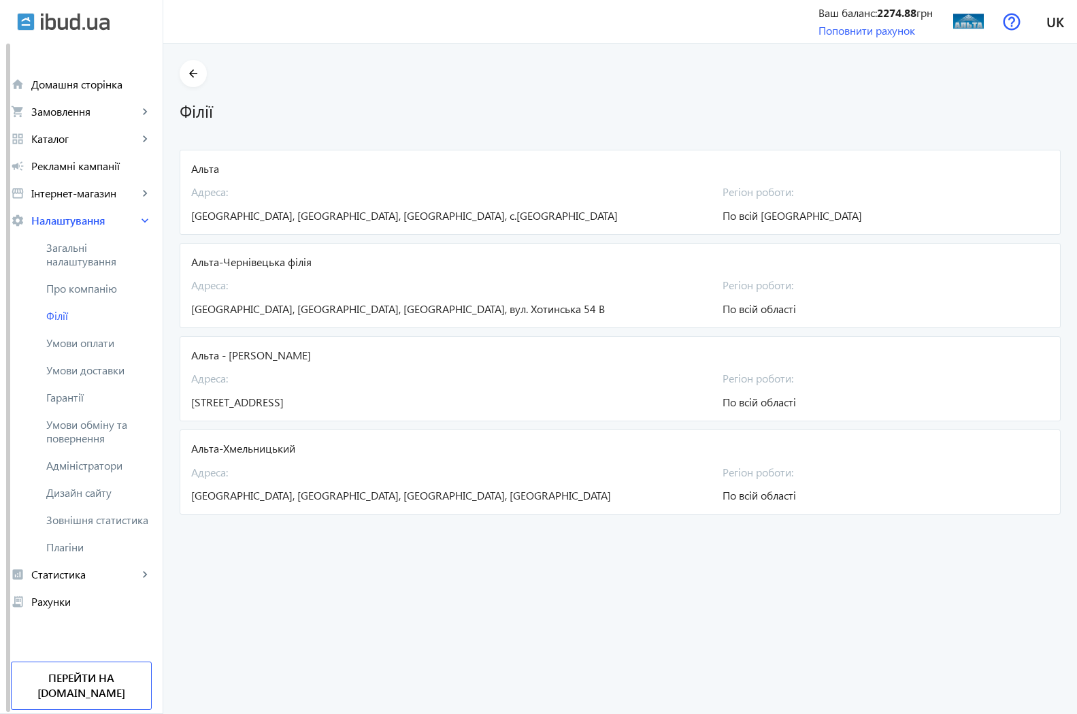
click at [263, 450] on div "Альта-Хмельницький" at bounding box center [620, 448] width 858 height 15
click at [248, 482] on div "[GEOGRAPHIC_DATA]: [GEOGRAPHIC_DATA], [GEOGRAPHIC_DATA], [GEOGRAPHIC_DATA], [GE…" at bounding box center [448, 480] width 515 height 47
click at [259, 475] on span "Адреса:" at bounding box center [448, 472] width 515 height 15
drag, startPoint x: 216, startPoint y: 474, endPoint x: 599, endPoint y: 530, distance: 387.4
click at [214, 474] on span "Адреса:" at bounding box center [448, 472] width 515 height 15
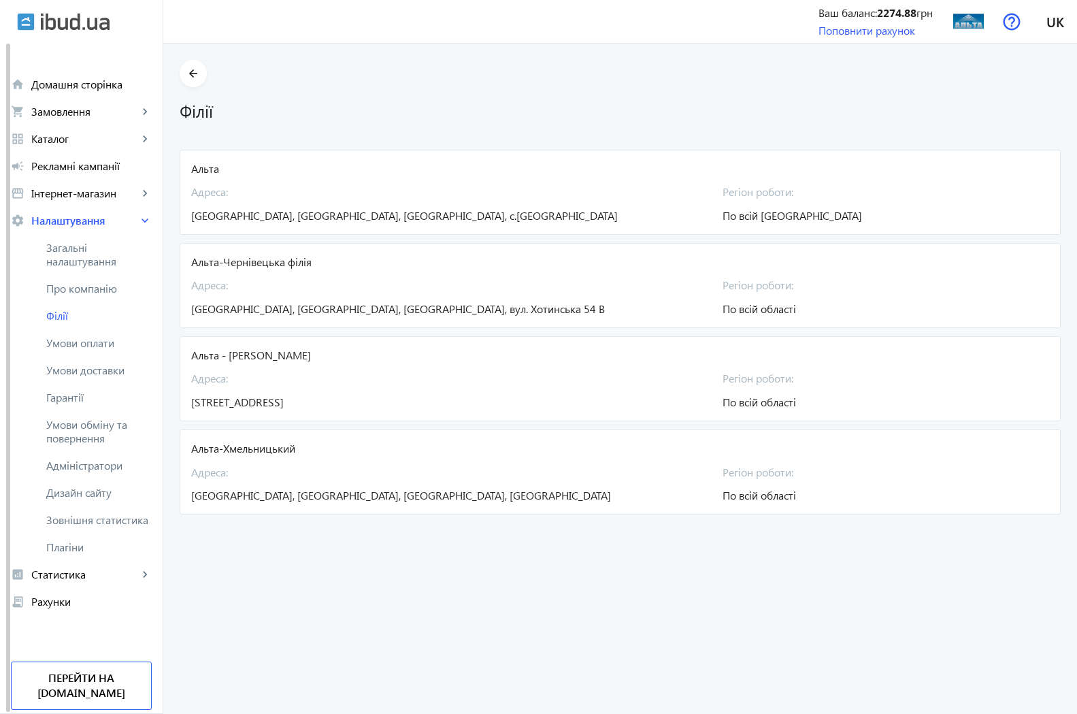
drag, startPoint x: 764, startPoint y: 498, endPoint x: 874, endPoint y: 493, distance: 110.4
click at [765, 497] on span "По всій області" at bounding box center [760, 495] width 74 height 14
drag, startPoint x: 930, startPoint y: 487, endPoint x: 968, endPoint y: 479, distance: 39.1
click at [930, 487] on div "[GEOGRAPHIC_DATA]: [GEOGRAPHIC_DATA], [GEOGRAPHIC_DATA], [GEOGRAPHIC_DATA], [PE…" at bounding box center [620, 480] width 858 height 47
drag, startPoint x: 973, startPoint y: 478, endPoint x: 984, endPoint y: 474, distance: 10.8
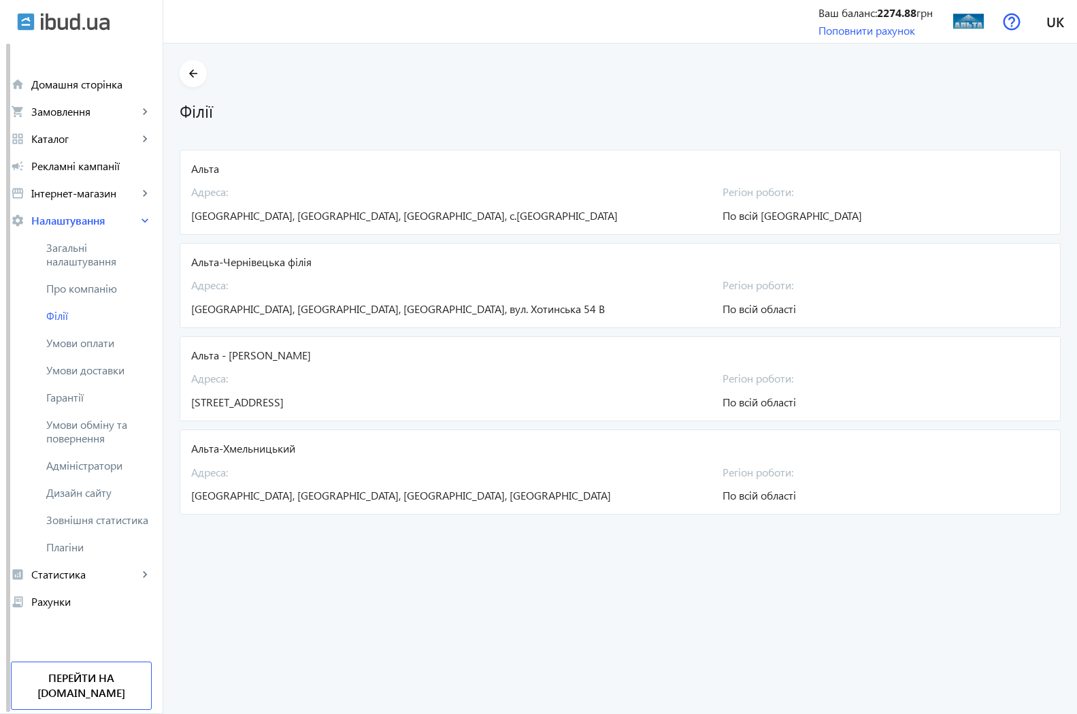
click at [979, 475] on div "[GEOGRAPHIC_DATA]: [GEOGRAPHIC_DATA], [GEOGRAPHIC_DATA], [GEOGRAPHIC_DATA], [PE…" at bounding box center [620, 480] width 858 height 47
click at [992, 472] on div "[GEOGRAPHIC_DATA]: [GEOGRAPHIC_DATA], [GEOGRAPHIC_DATA], [GEOGRAPHIC_DATA], [PE…" at bounding box center [620, 480] width 858 height 47
click at [997, 472] on div "[GEOGRAPHIC_DATA]: [GEOGRAPHIC_DATA], [GEOGRAPHIC_DATA], [GEOGRAPHIC_DATA], [PE…" at bounding box center [620, 480] width 858 height 47
click at [1024, 470] on div "[GEOGRAPHIC_DATA]: [GEOGRAPHIC_DATA], [GEOGRAPHIC_DATA], [GEOGRAPHIC_DATA], [PE…" at bounding box center [620, 480] width 858 height 47
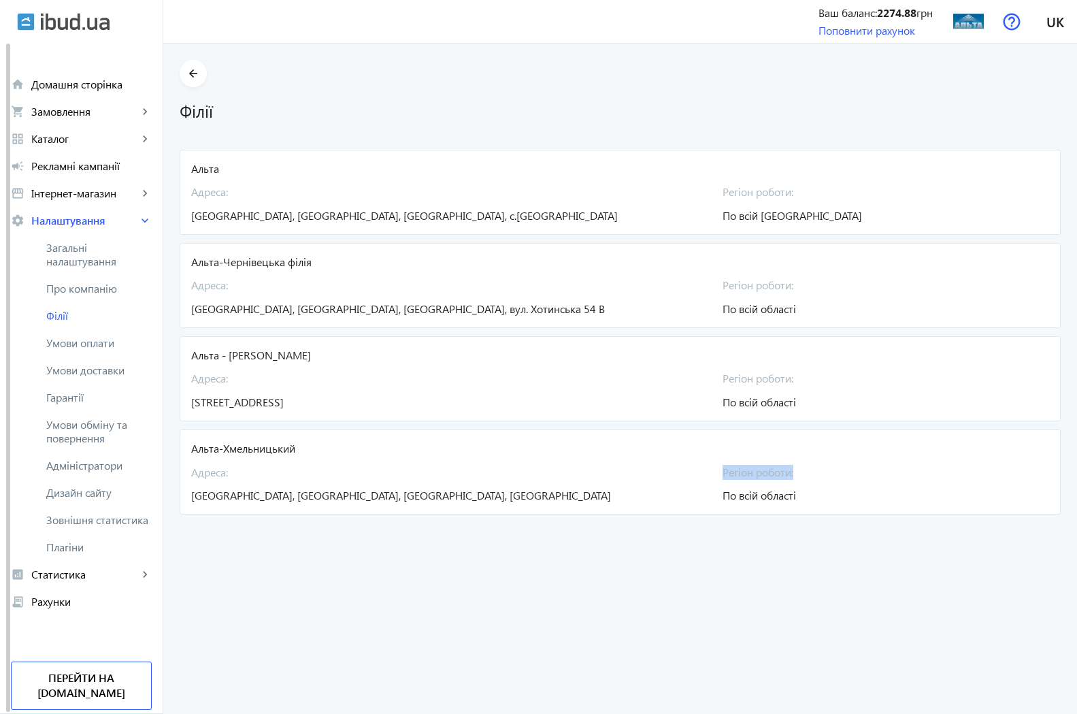
click at [1024, 470] on div "[GEOGRAPHIC_DATA]: [GEOGRAPHIC_DATA], [GEOGRAPHIC_DATA], [GEOGRAPHIC_DATA], [PE…" at bounding box center [620, 480] width 858 height 47
click at [1019, 469] on div "[GEOGRAPHIC_DATA]: [GEOGRAPHIC_DATA], [GEOGRAPHIC_DATA], [GEOGRAPHIC_DATA], [PE…" at bounding box center [620, 480] width 858 height 47
click at [240, 447] on div "Альта-Хмельницький" at bounding box center [620, 448] width 858 height 15
click at [242, 447] on div "Альта-Хмельницький" at bounding box center [620, 448] width 858 height 15
click at [611, 477] on span "Адреса:" at bounding box center [448, 472] width 515 height 15
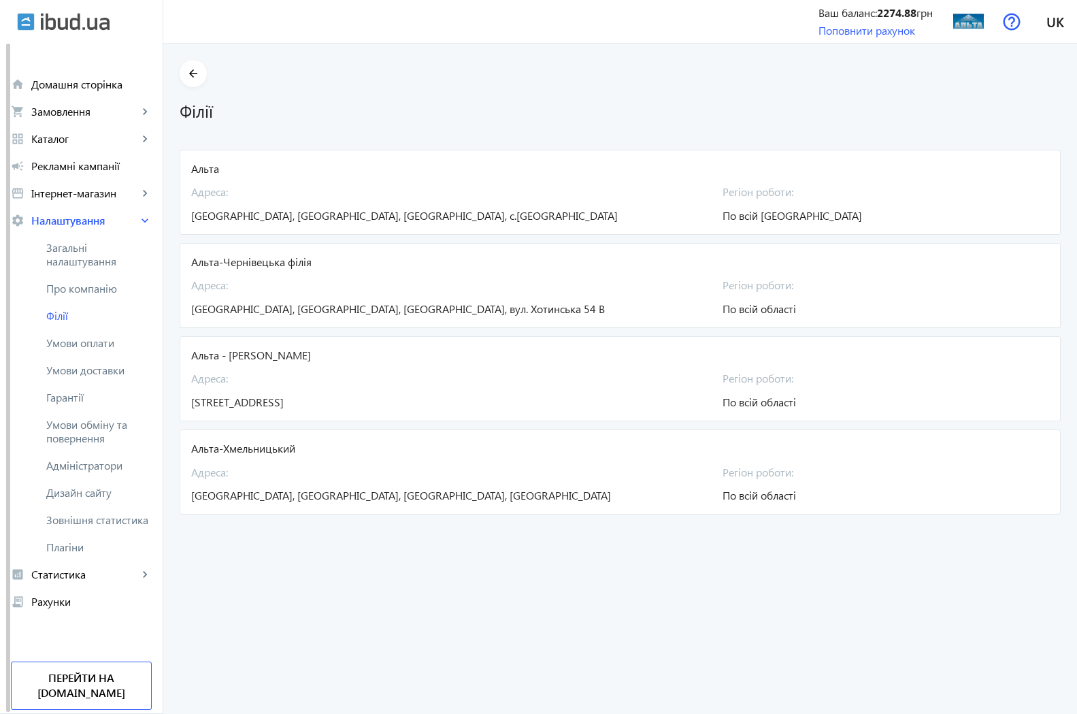
drag, startPoint x: 832, startPoint y: 484, endPoint x: 940, endPoint y: 482, distance: 108.2
click at [851, 482] on div "Регіон роботи: По всій області" at bounding box center [795, 480] width 144 height 47
drag, startPoint x: 952, startPoint y: 479, endPoint x: 1011, endPoint y: 469, distance: 60.8
click at [967, 478] on div "[GEOGRAPHIC_DATA]: [GEOGRAPHIC_DATA], [GEOGRAPHIC_DATA], [GEOGRAPHIC_DATA], [PE…" at bounding box center [620, 480] width 858 height 47
click at [1050, 461] on mat-card "Альта-Хмельницький [GEOGRAPHIC_DATA]: [GEOGRAPHIC_DATA], [GEOGRAPHIC_DATA], [GE…" at bounding box center [620, 471] width 881 height 85
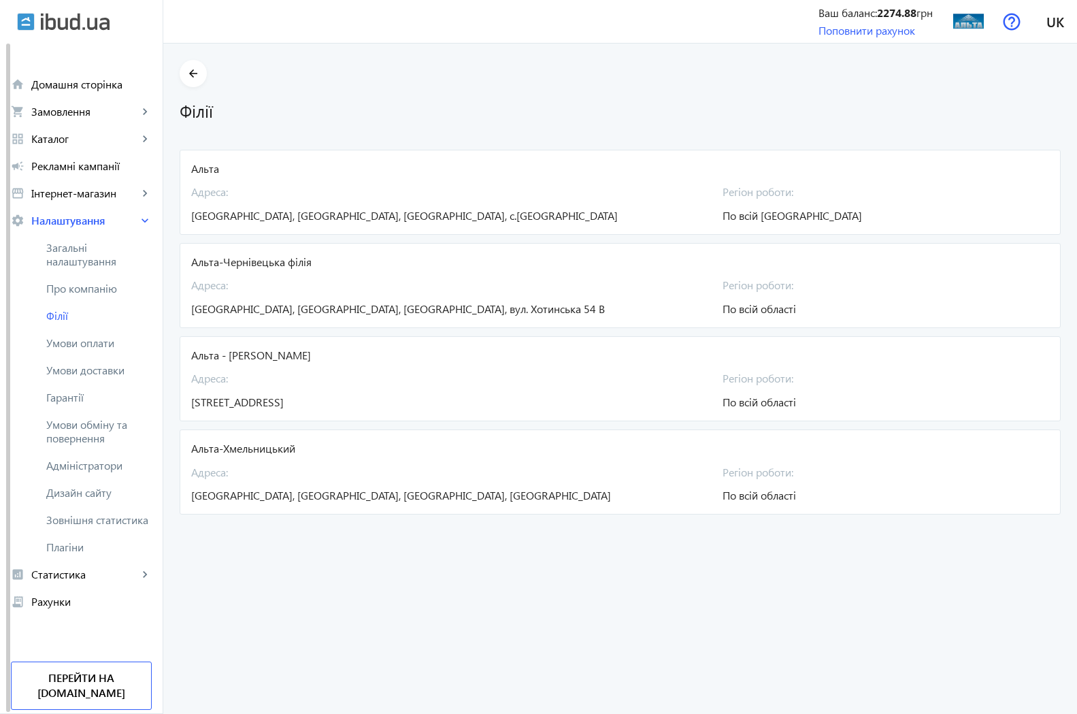
click at [1052, 464] on mat-card "Альта-Хмельницький [GEOGRAPHIC_DATA]: [GEOGRAPHIC_DATA], [GEOGRAPHIC_DATA], [GE…" at bounding box center [620, 471] width 881 height 85
click at [86, 344] on span "Умови оплати" at bounding box center [99, 343] width 106 height 14
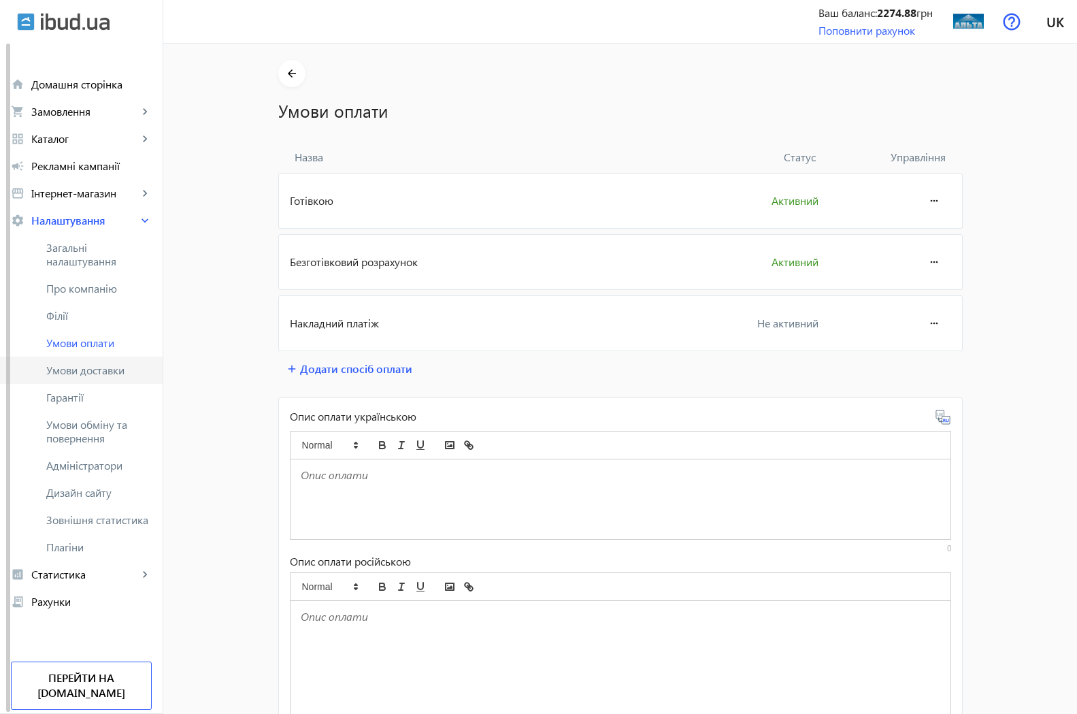
click at [86, 370] on span "Умови доставки" at bounding box center [99, 370] width 106 height 14
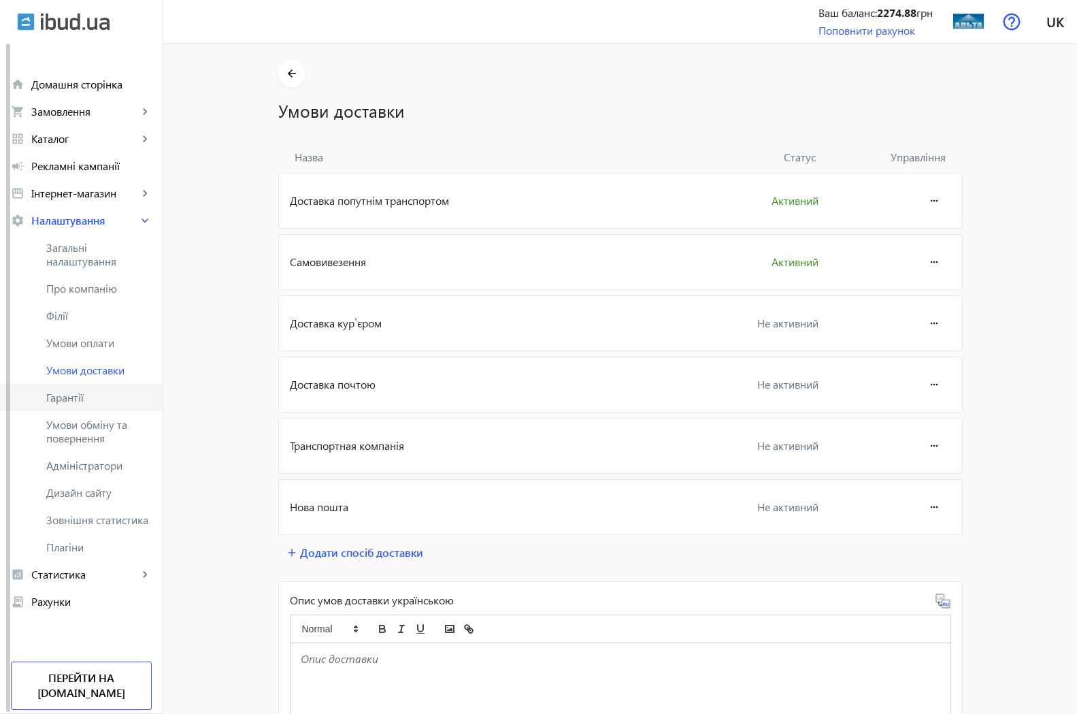
click at [66, 398] on span "Гарантії" at bounding box center [99, 398] width 106 height 14
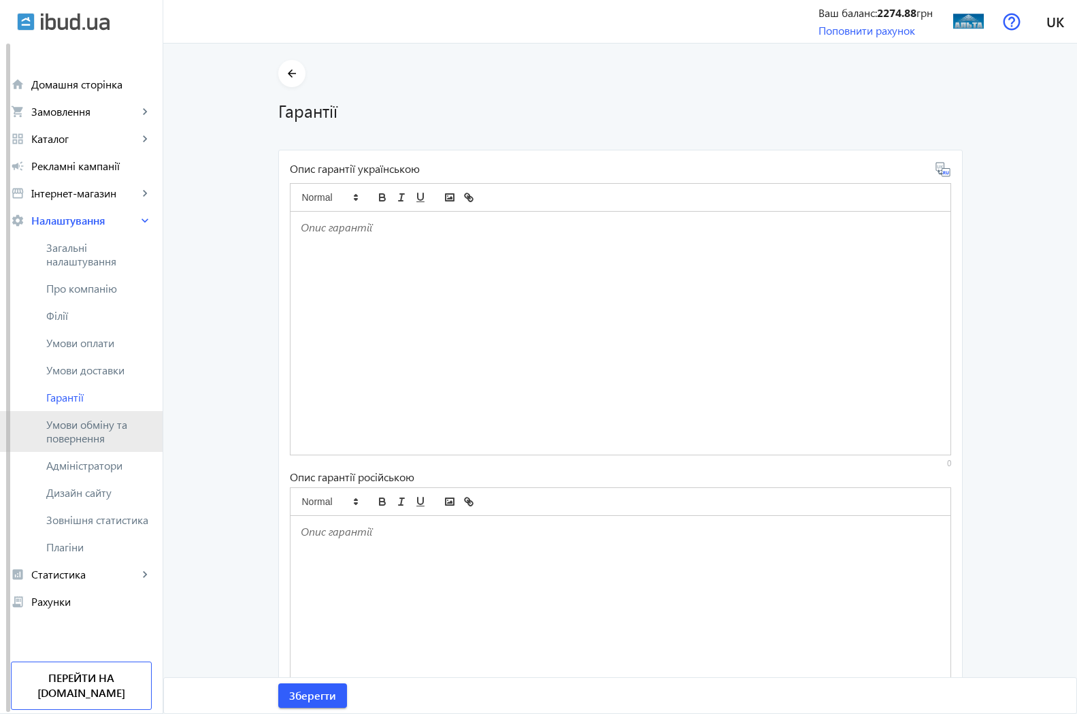
click at [66, 430] on span "Умови обміну та повернення" at bounding box center [99, 431] width 106 height 27
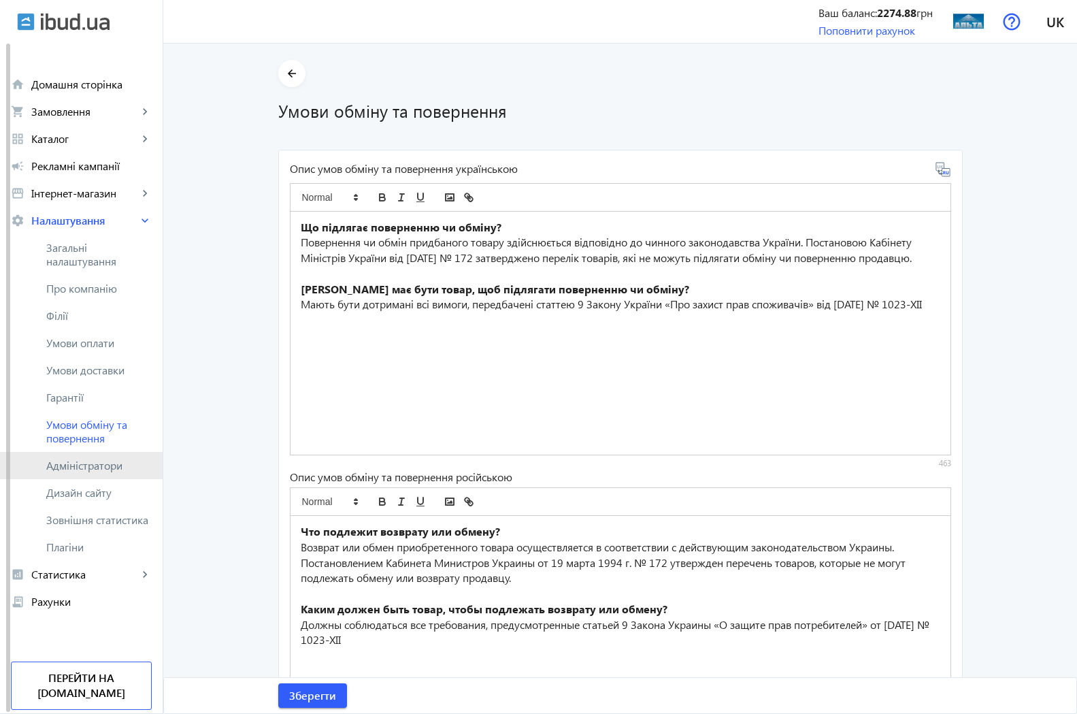
click at [93, 464] on span "Адміністратори" at bounding box center [99, 466] width 106 height 14
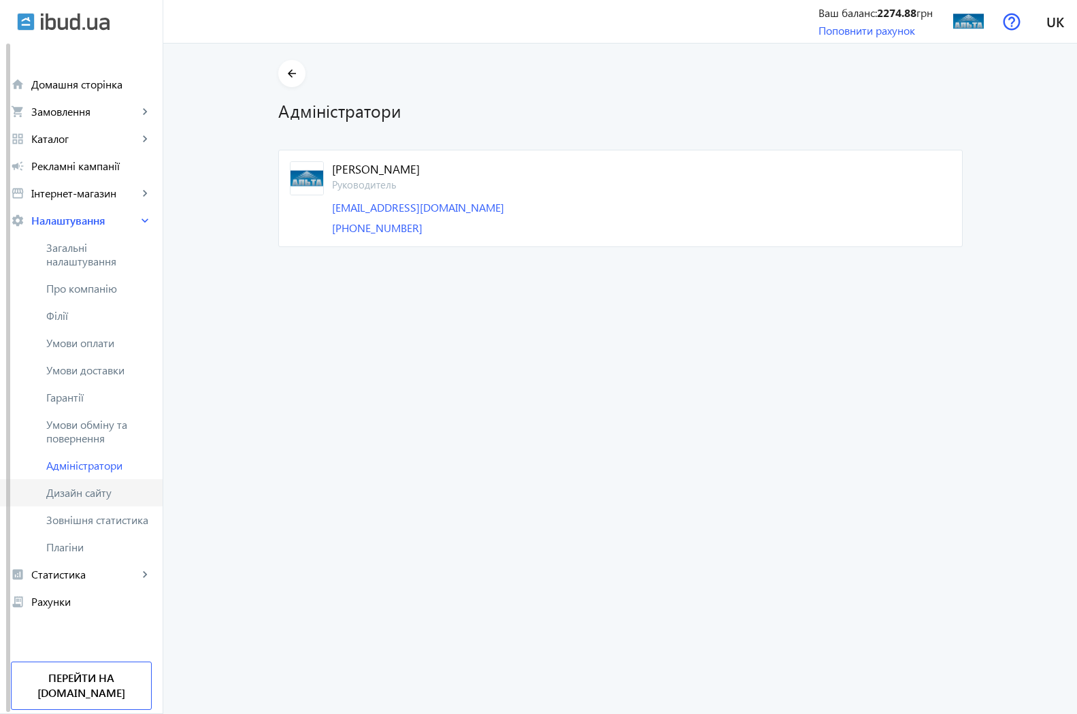
click at [86, 494] on span "Дизайн сайту" at bounding box center [99, 493] width 106 height 14
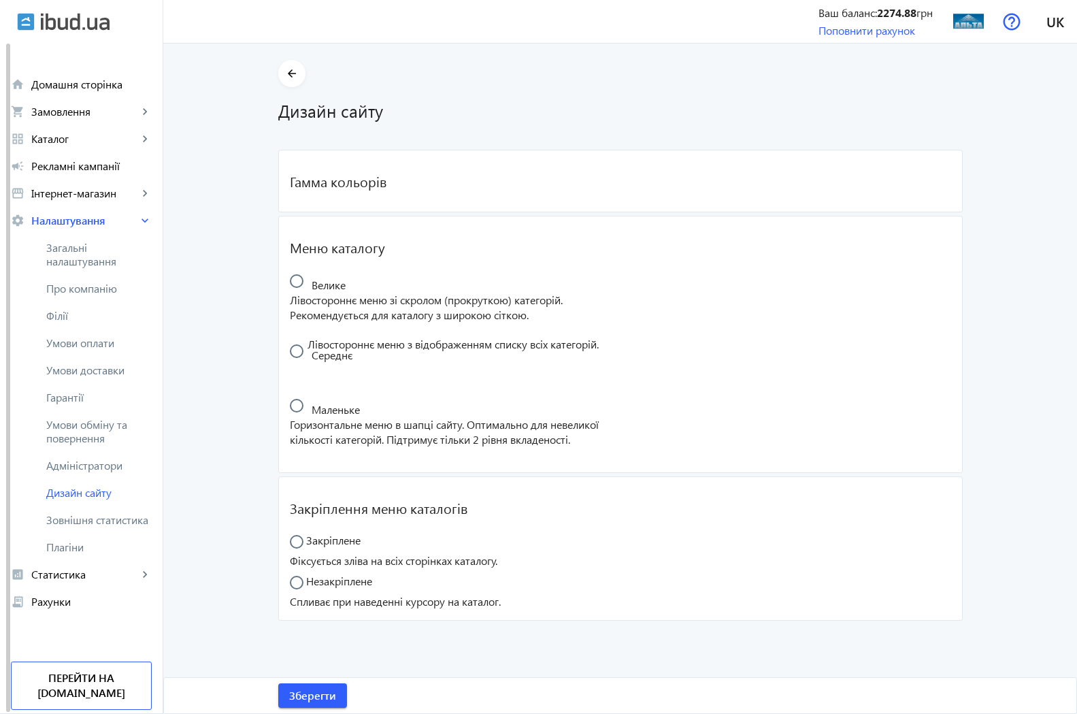
radio input "true"
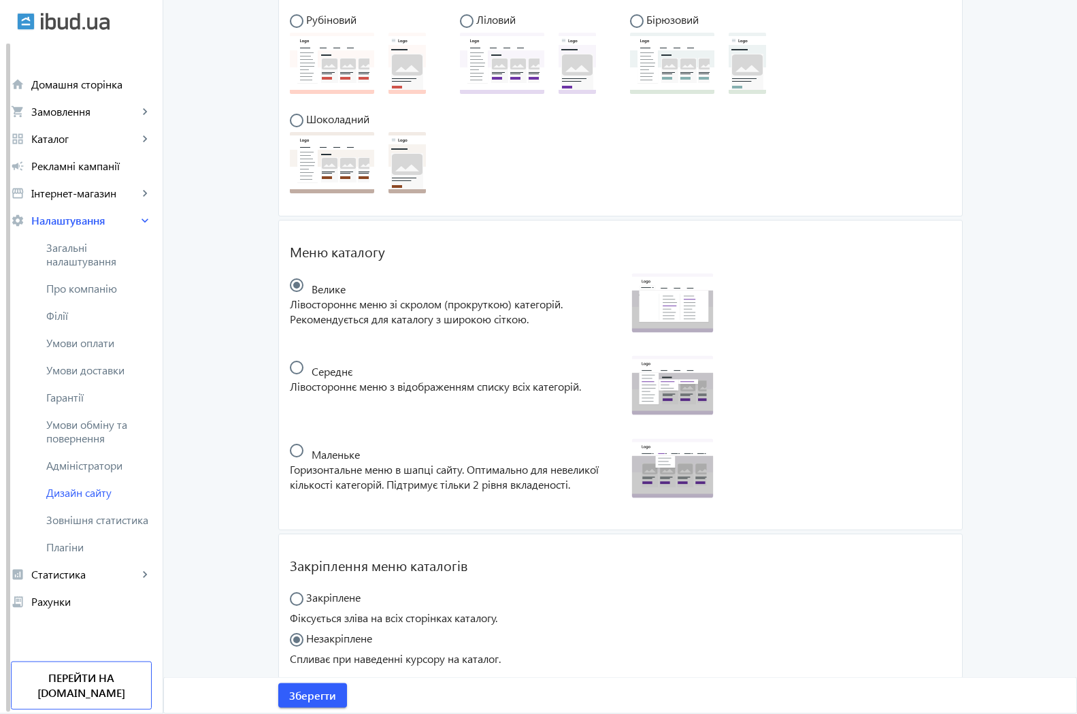
scroll to position [301, 0]
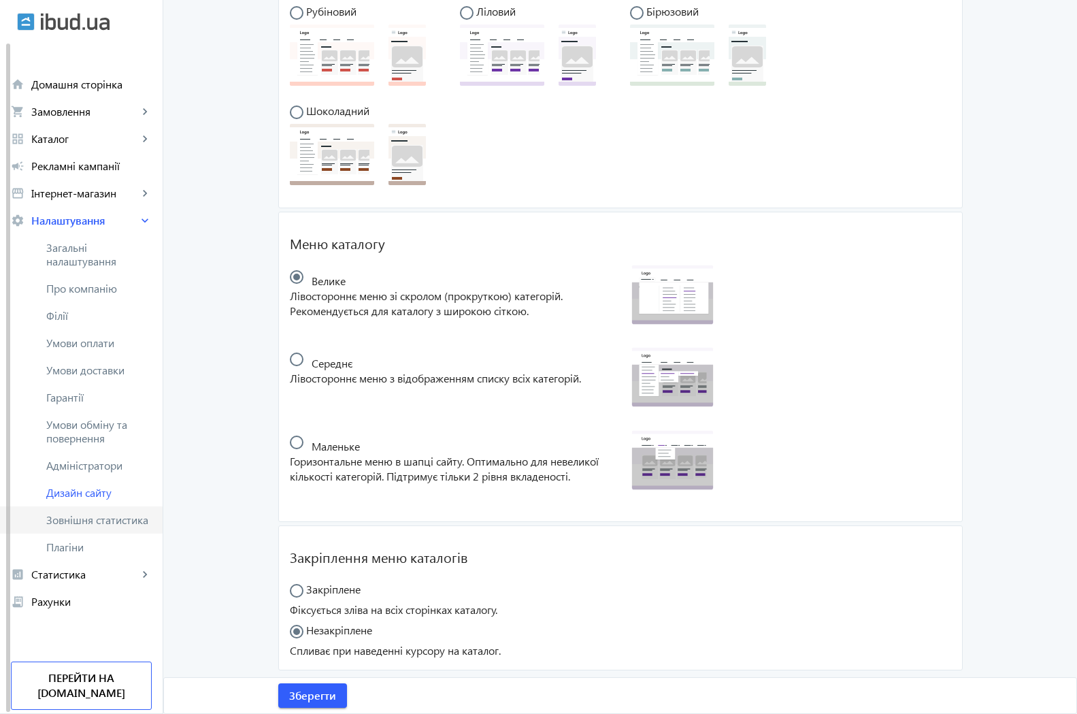
click at [100, 523] on span "Зовнішня статистика" at bounding box center [99, 520] width 106 height 14
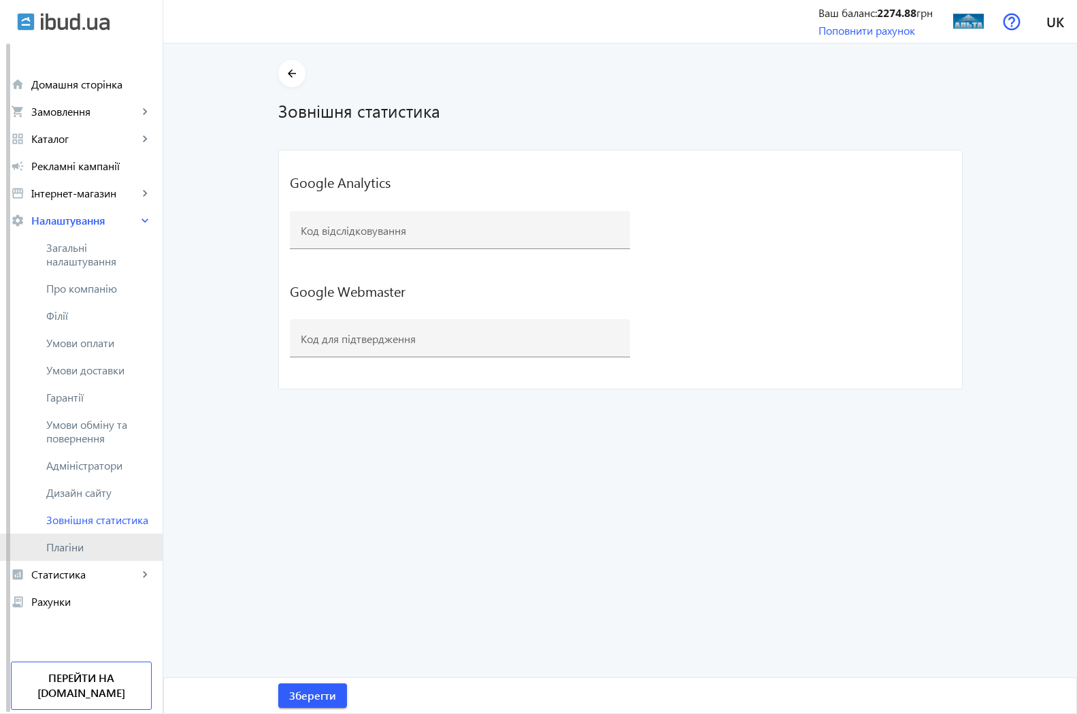
click at [84, 546] on span "Плагіни" at bounding box center [99, 547] width 106 height 14
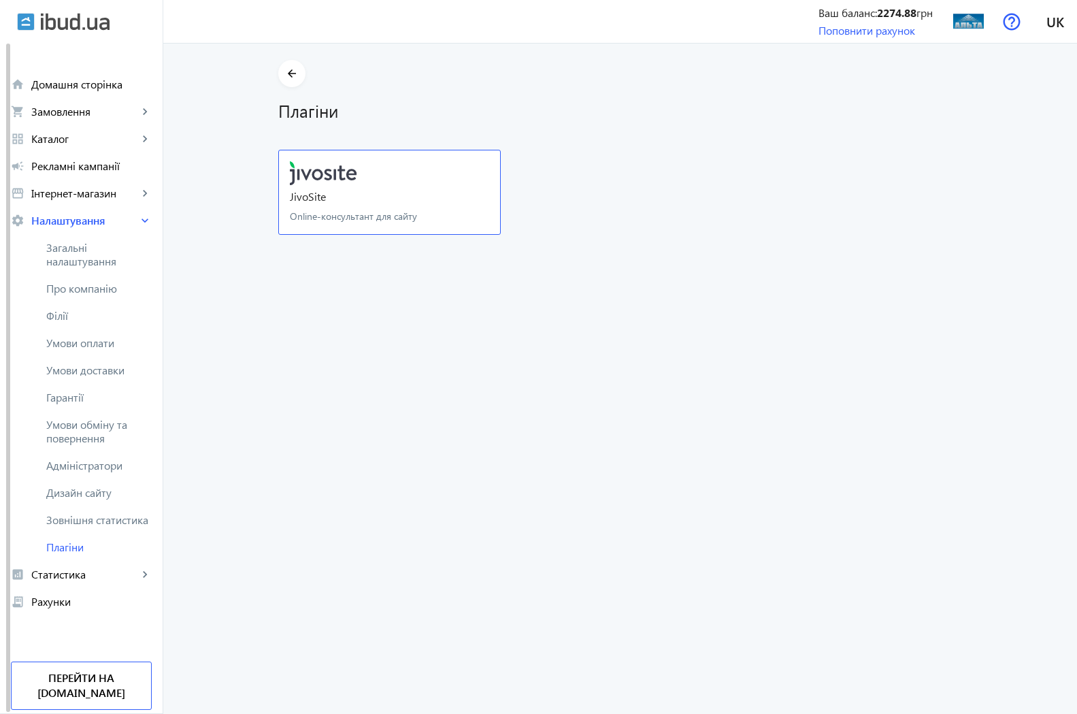
click at [314, 219] on div "Online-консультант для сайту" at bounding box center [353, 217] width 127 height 14
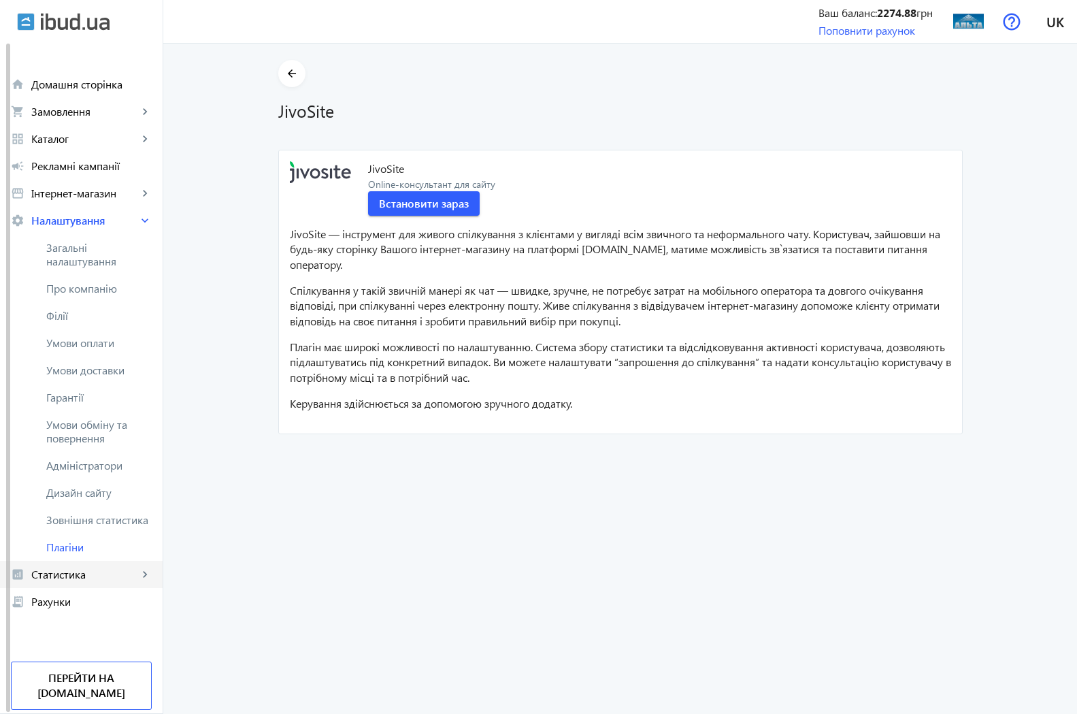
click at [56, 574] on span "Статистика" at bounding box center [84, 575] width 107 height 14
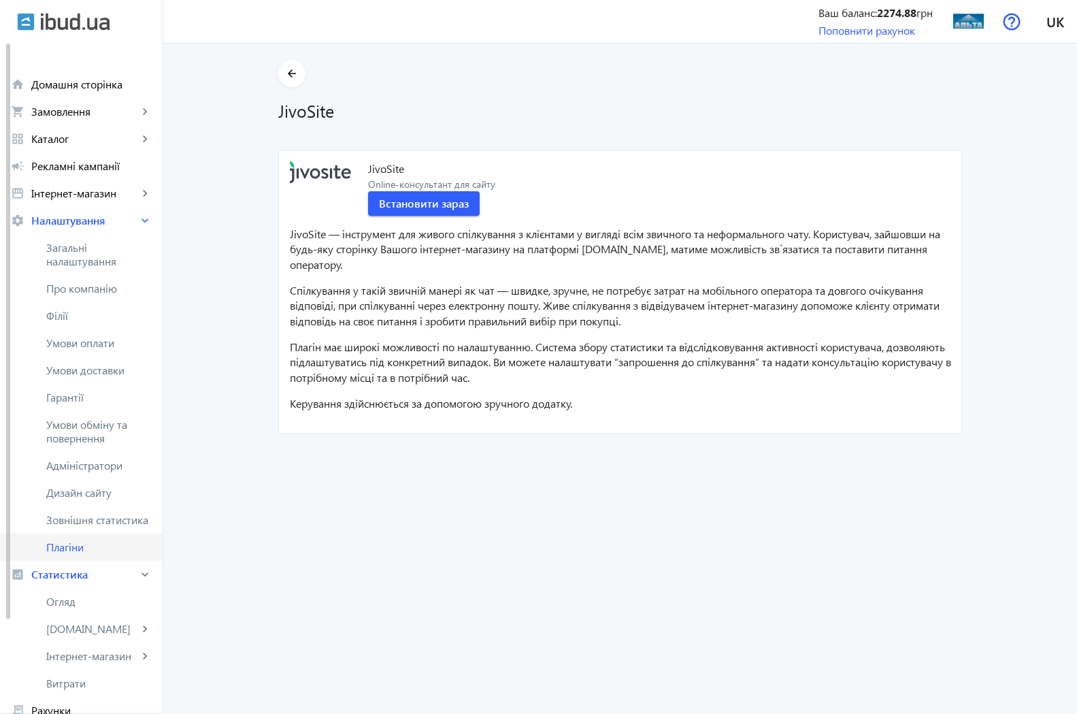
scroll to position [111, 0]
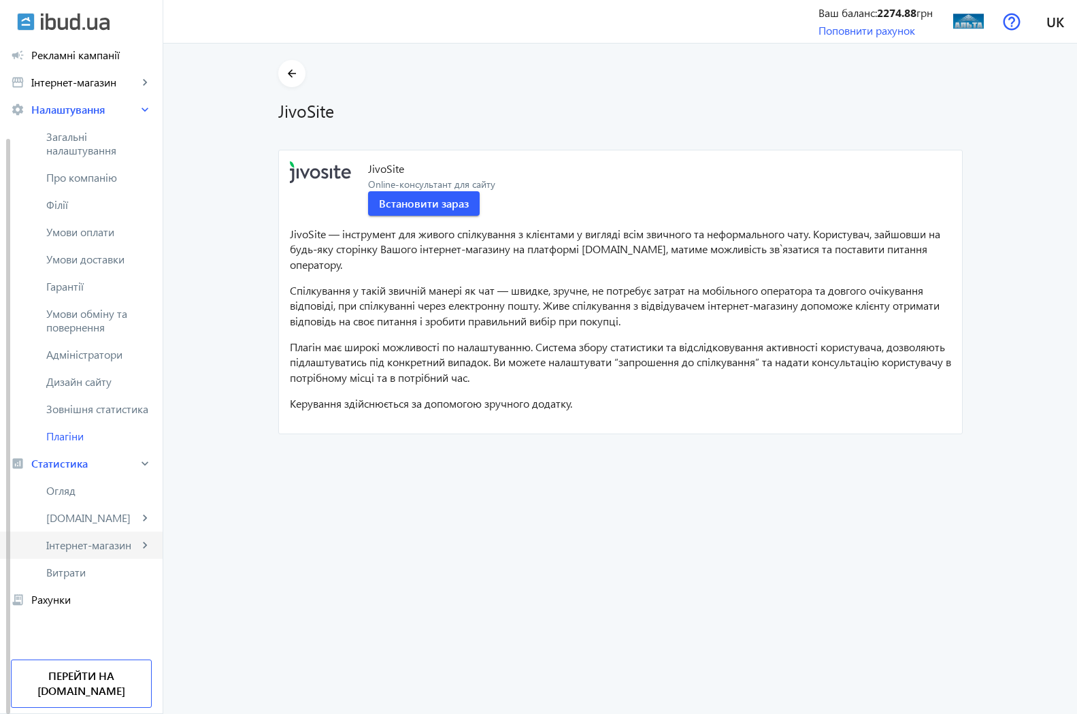
click at [104, 543] on span "Інтернет-магазин" at bounding box center [92, 545] width 92 height 14
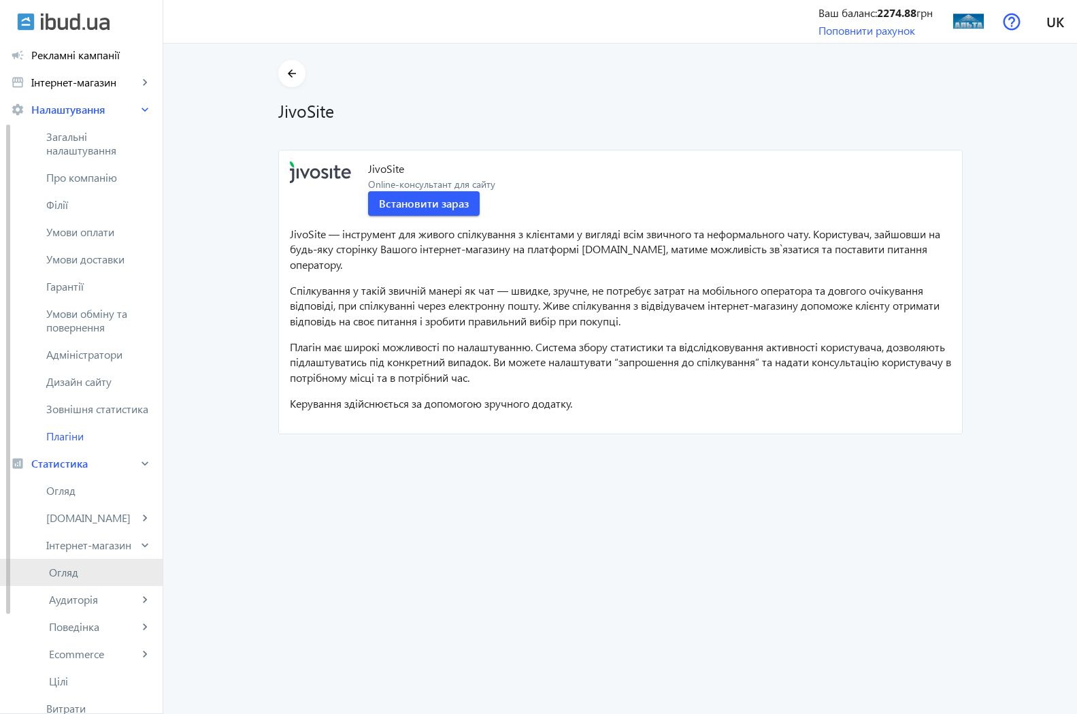
click at [85, 571] on span "Огляд" at bounding box center [100, 573] width 103 height 14
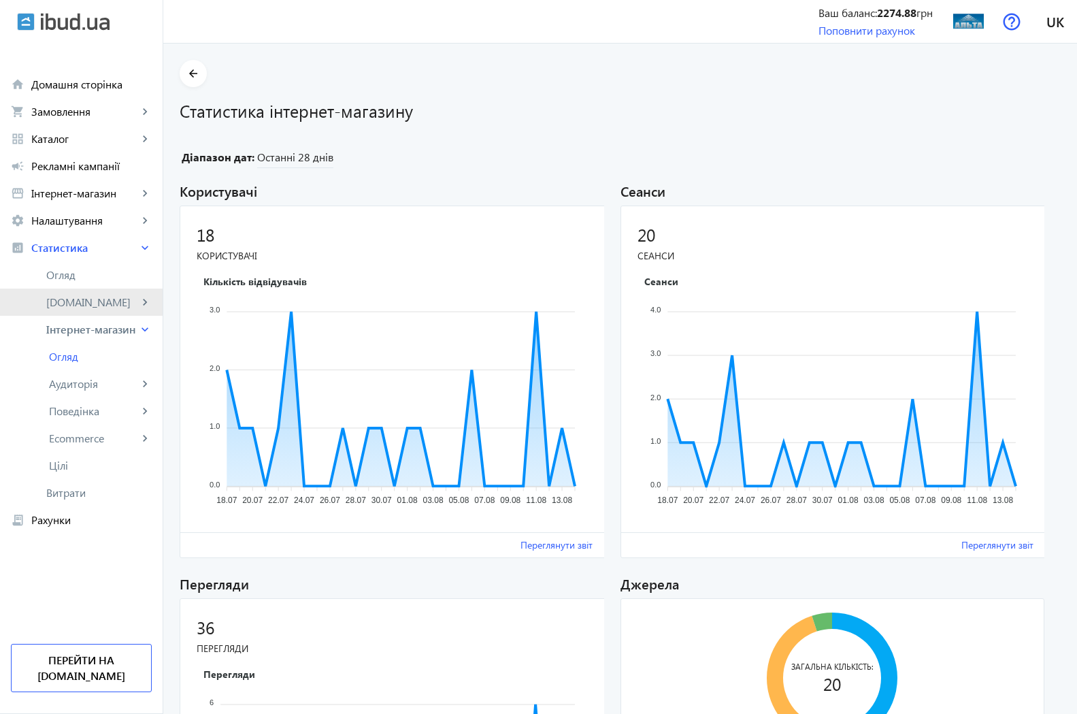
click at [74, 304] on span "[DOMAIN_NAME]" at bounding box center [92, 302] width 92 height 14
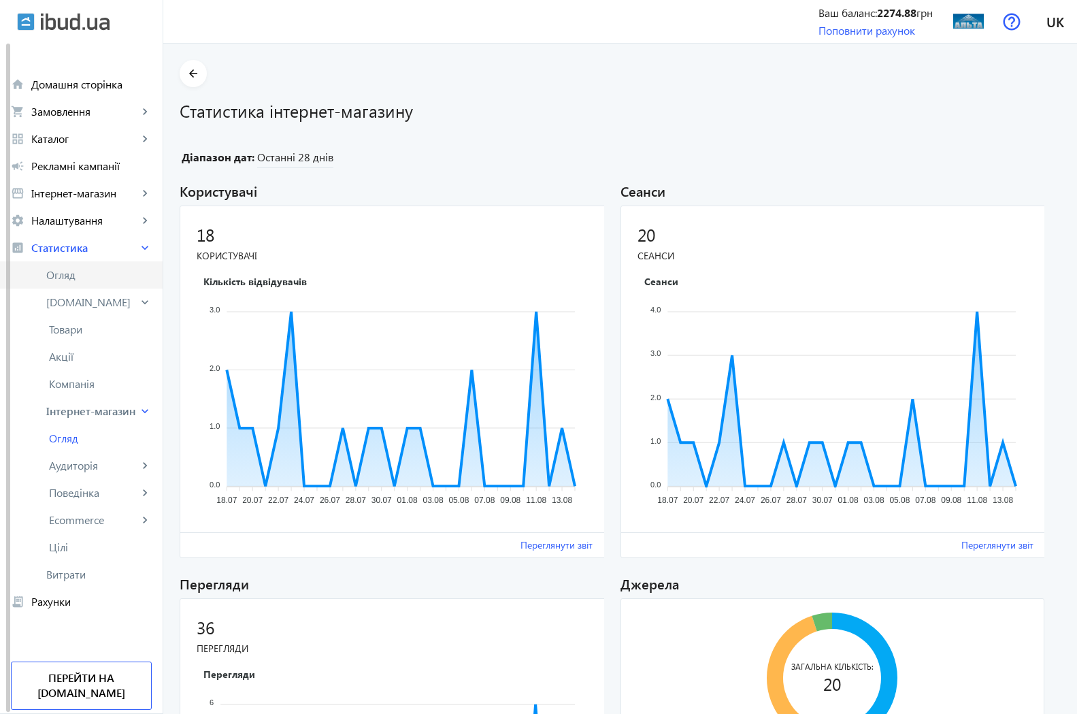
click at [65, 276] on span "Огляд" at bounding box center [99, 275] width 106 height 14
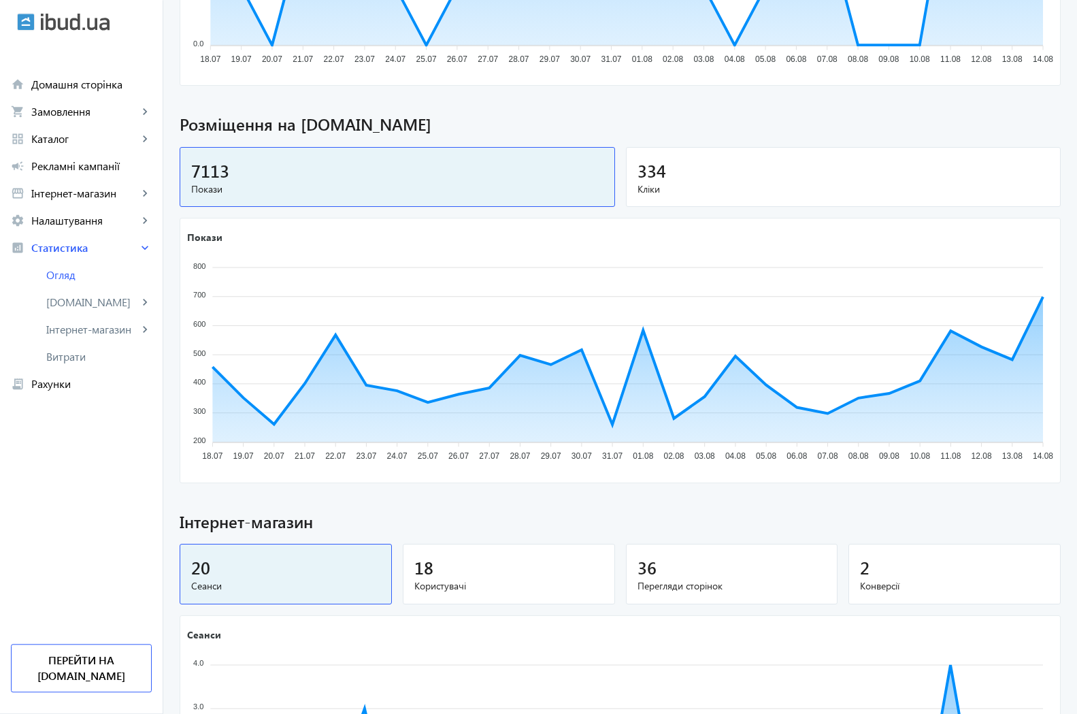
scroll to position [417, 0]
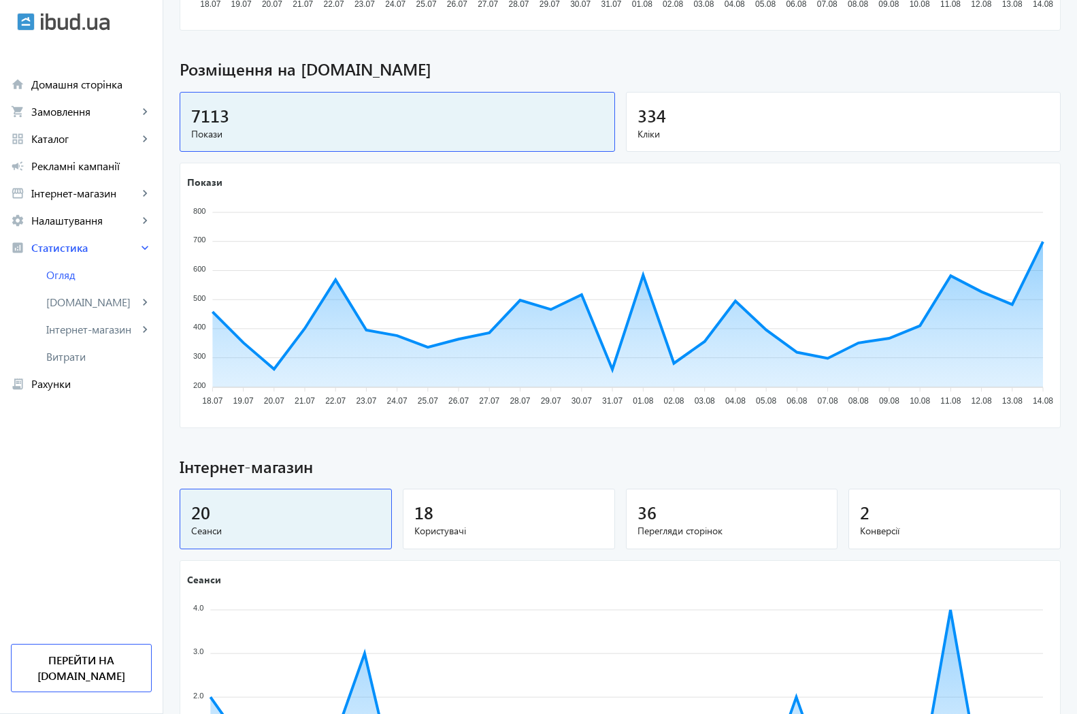
click at [653, 108] on span "334" at bounding box center [652, 115] width 29 height 22
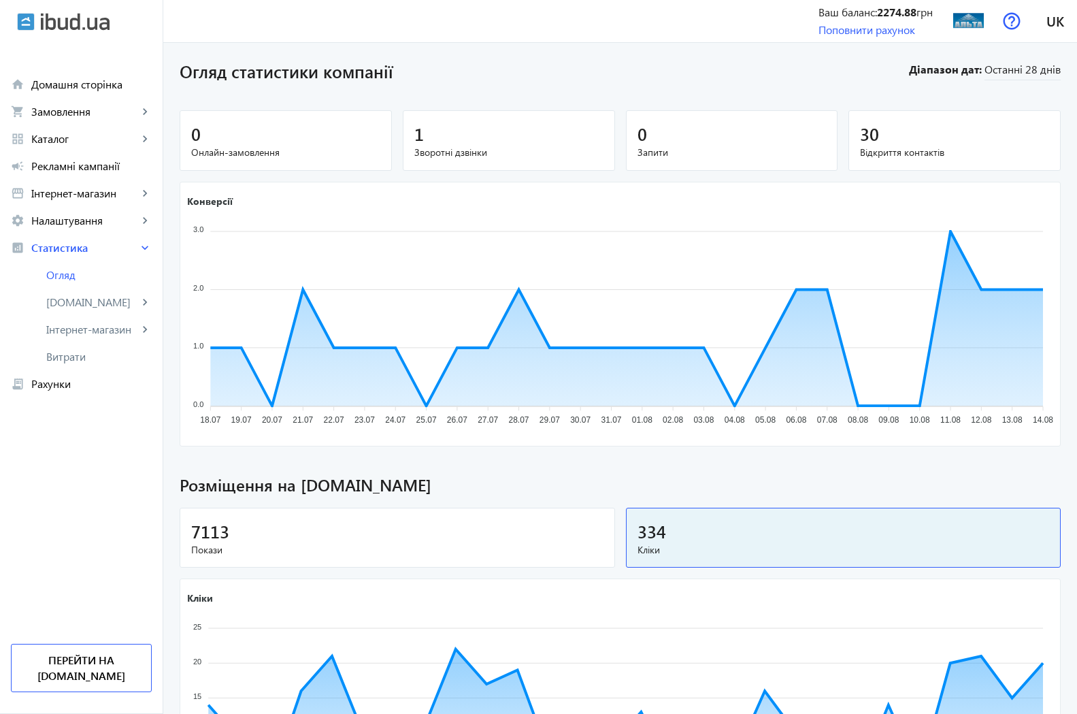
scroll to position [0, 0]
